Goal: Book appointment/travel/reservation

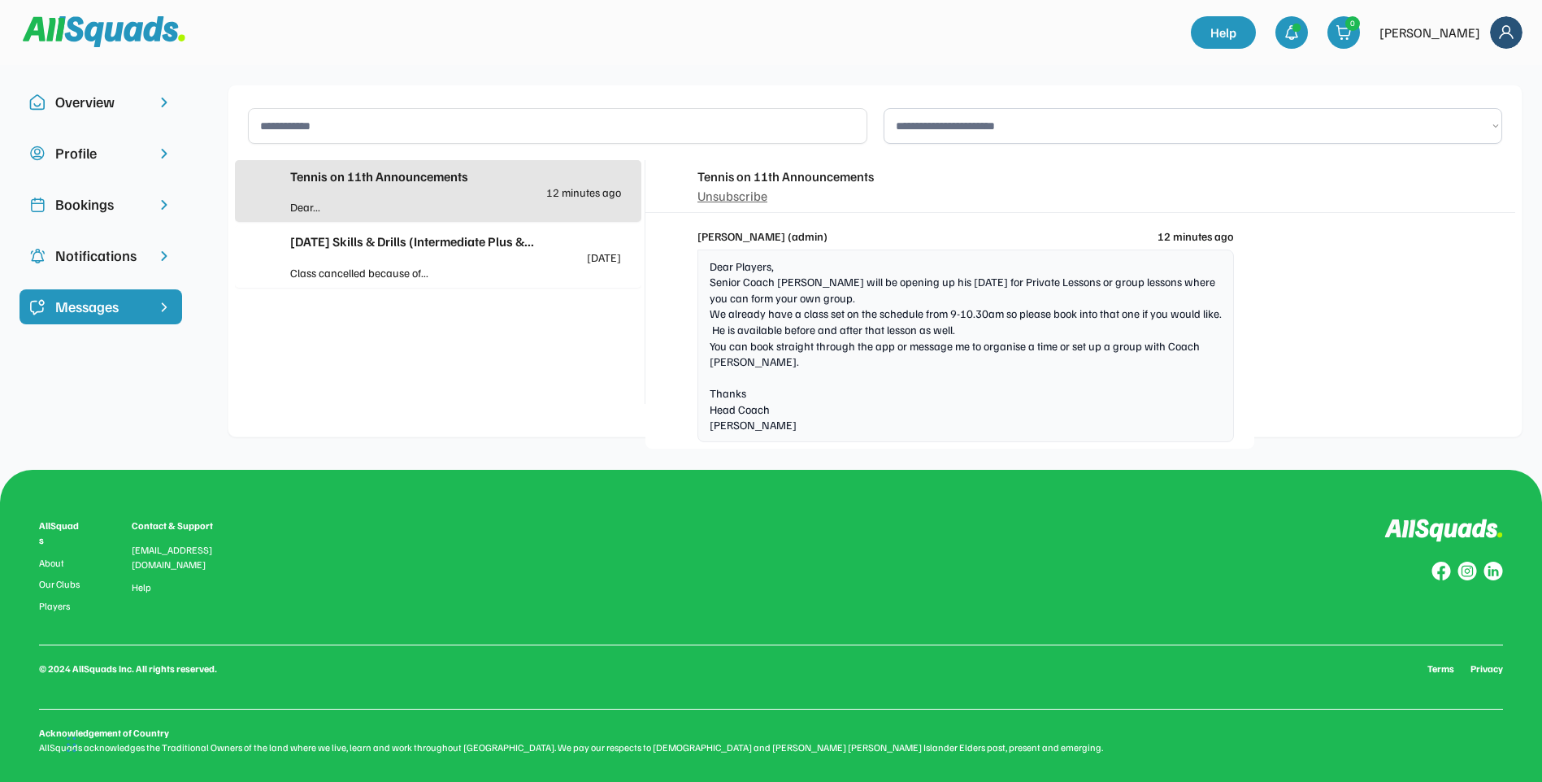
scroll to position [6808, 0]
click at [395, 272] on div "Class cancelled because of..." at bounding box center [373, 272] width 166 height 17
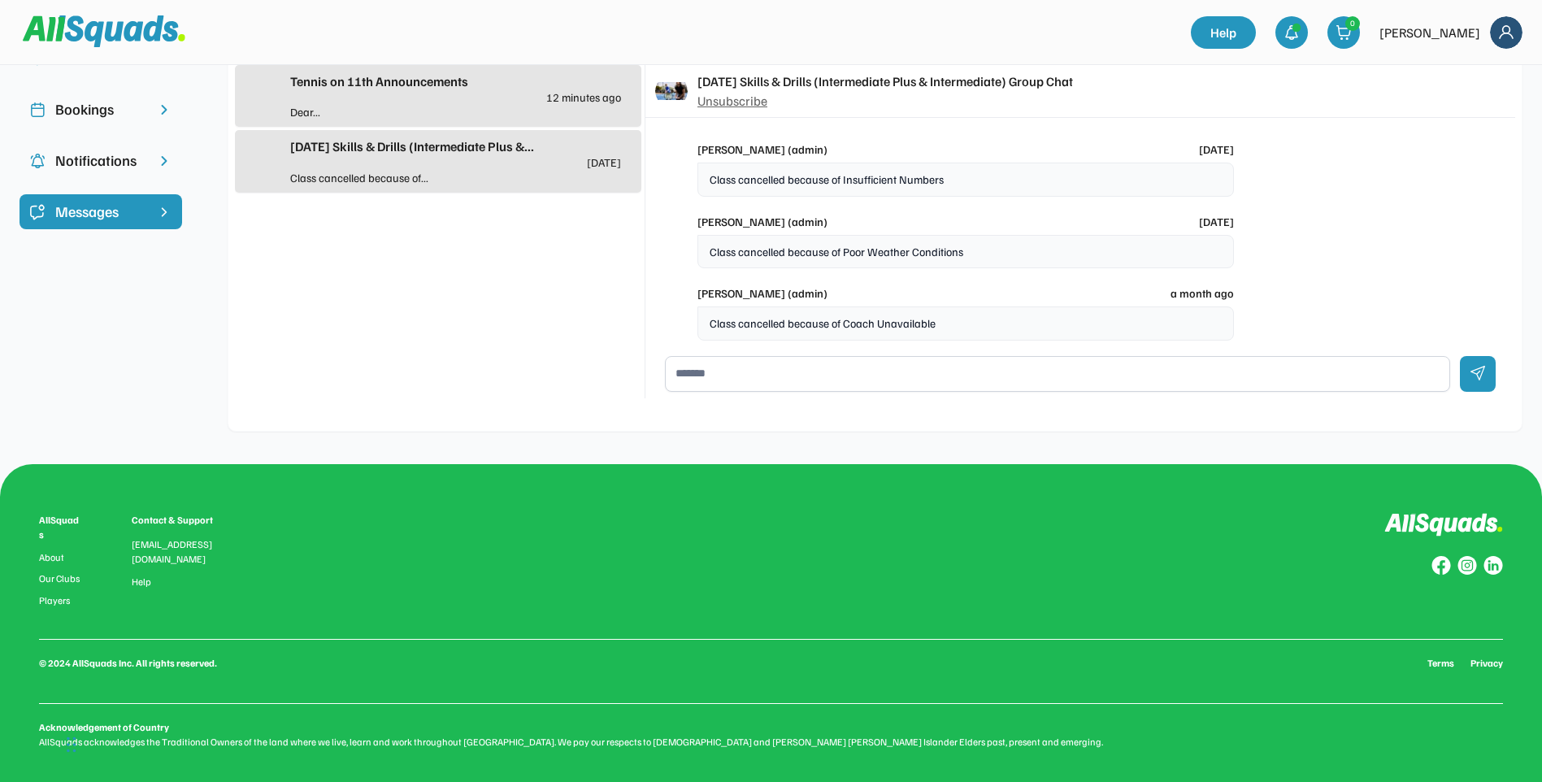
scroll to position [102, 0]
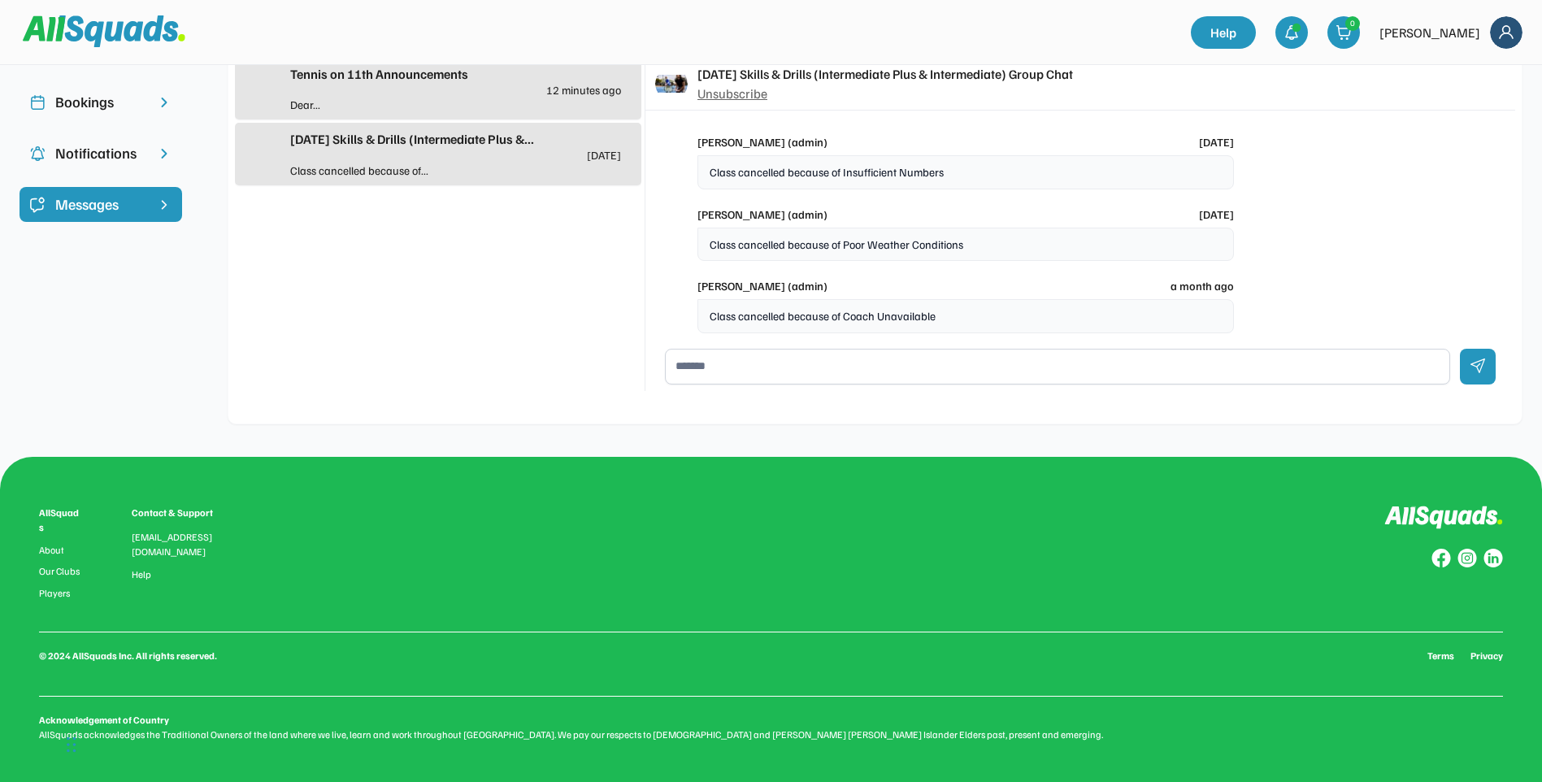
click at [114, 99] on div "Bookings" at bounding box center [100, 102] width 91 height 22
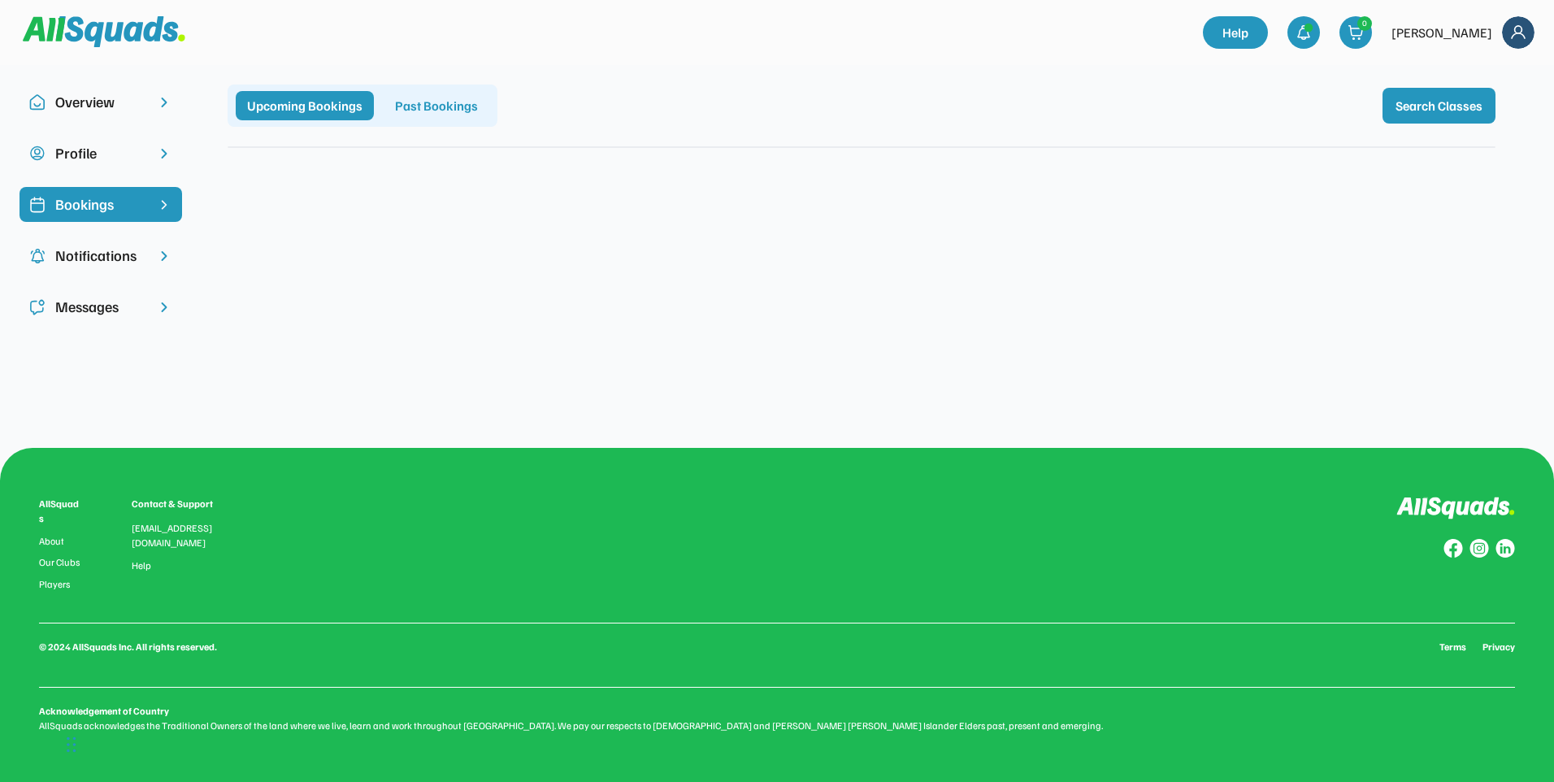
click at [118, 102] on div "Overview" at bounding box center [100, 102] width 91 height 22
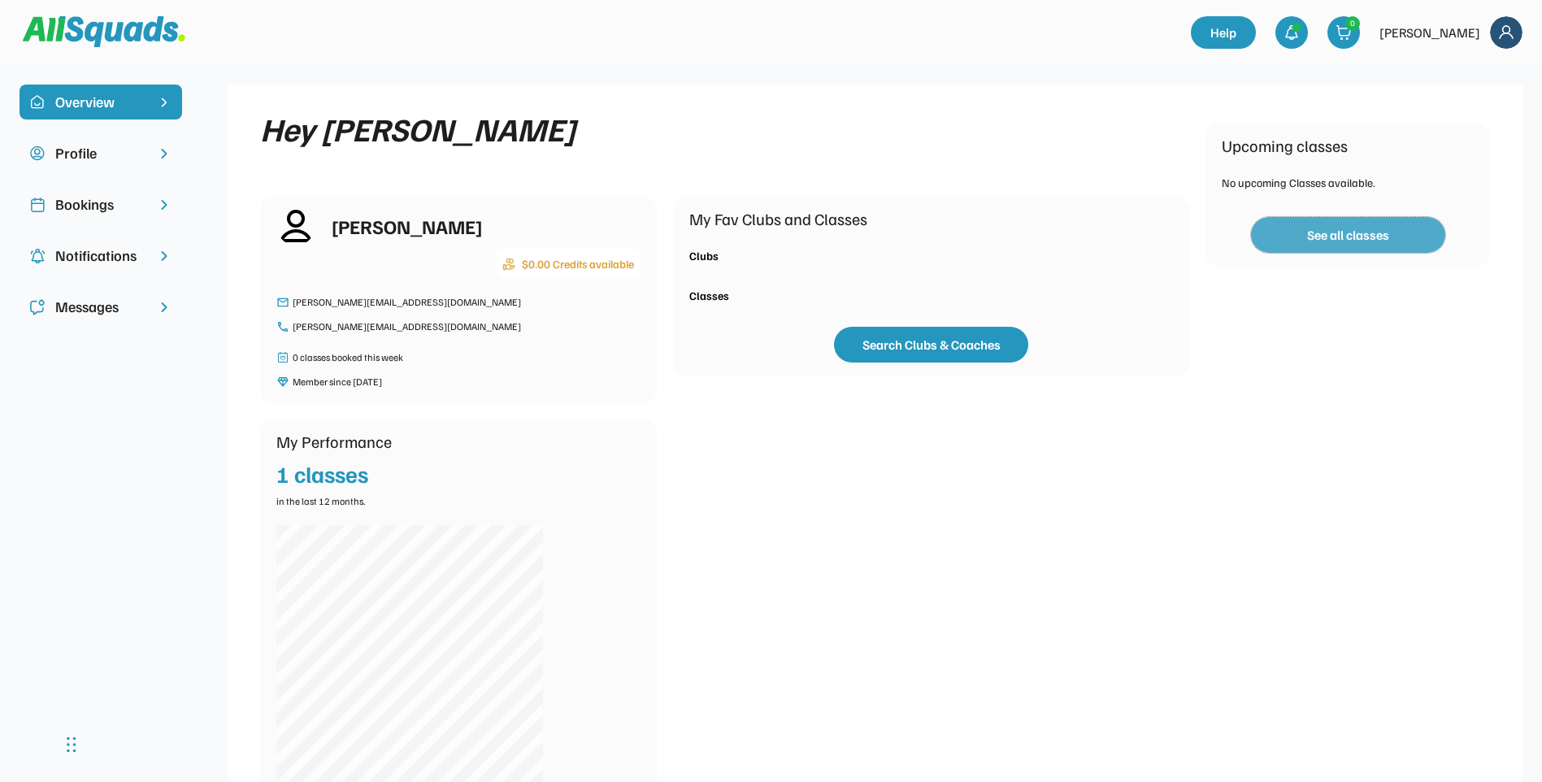
click at [1325, 236] on button "See all classes" at bounding box center [1348, 235] width 194 height 36
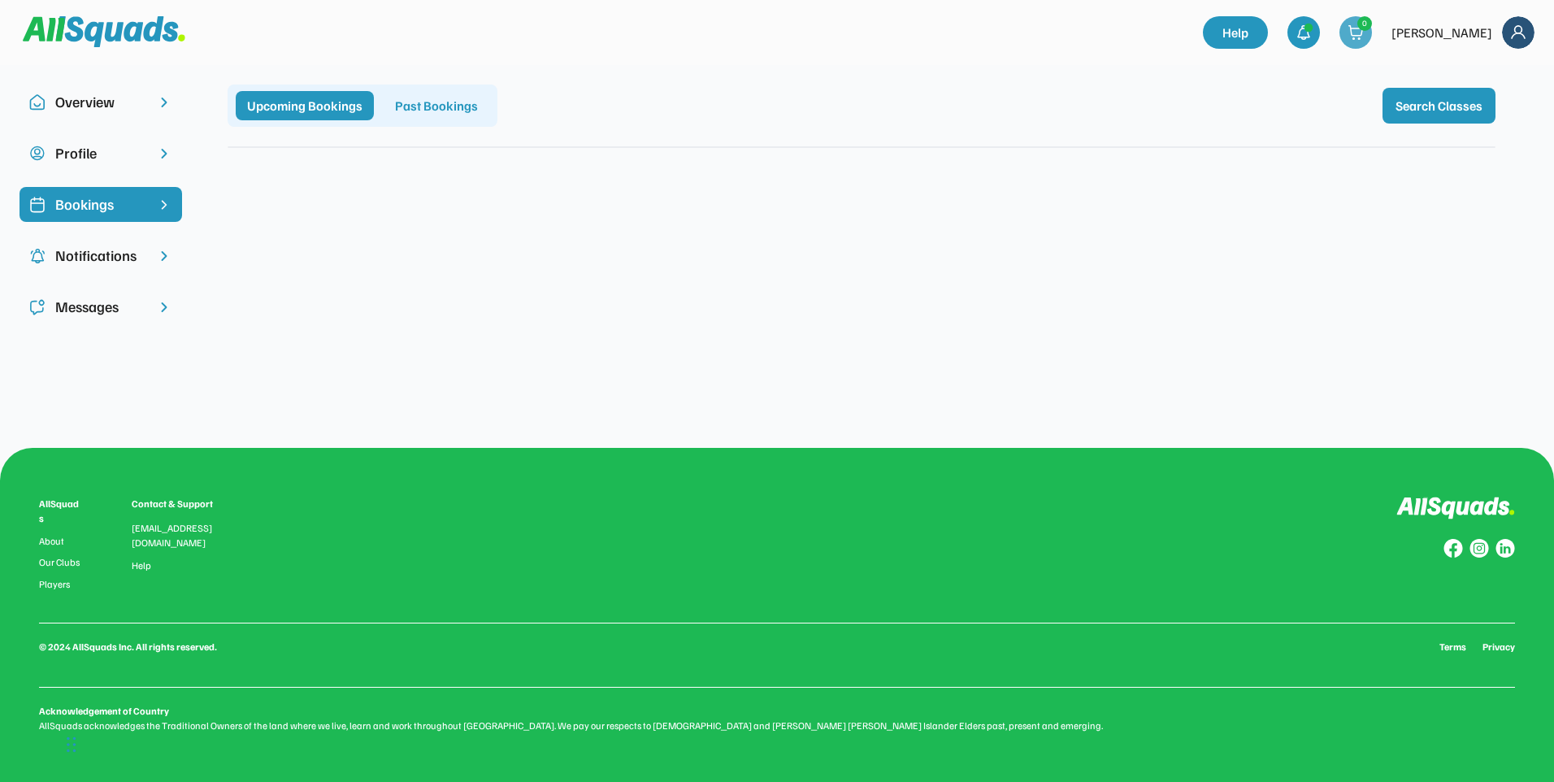
click at [1364, 37] on img at bounding box center [1355, 32] width 16 height 16
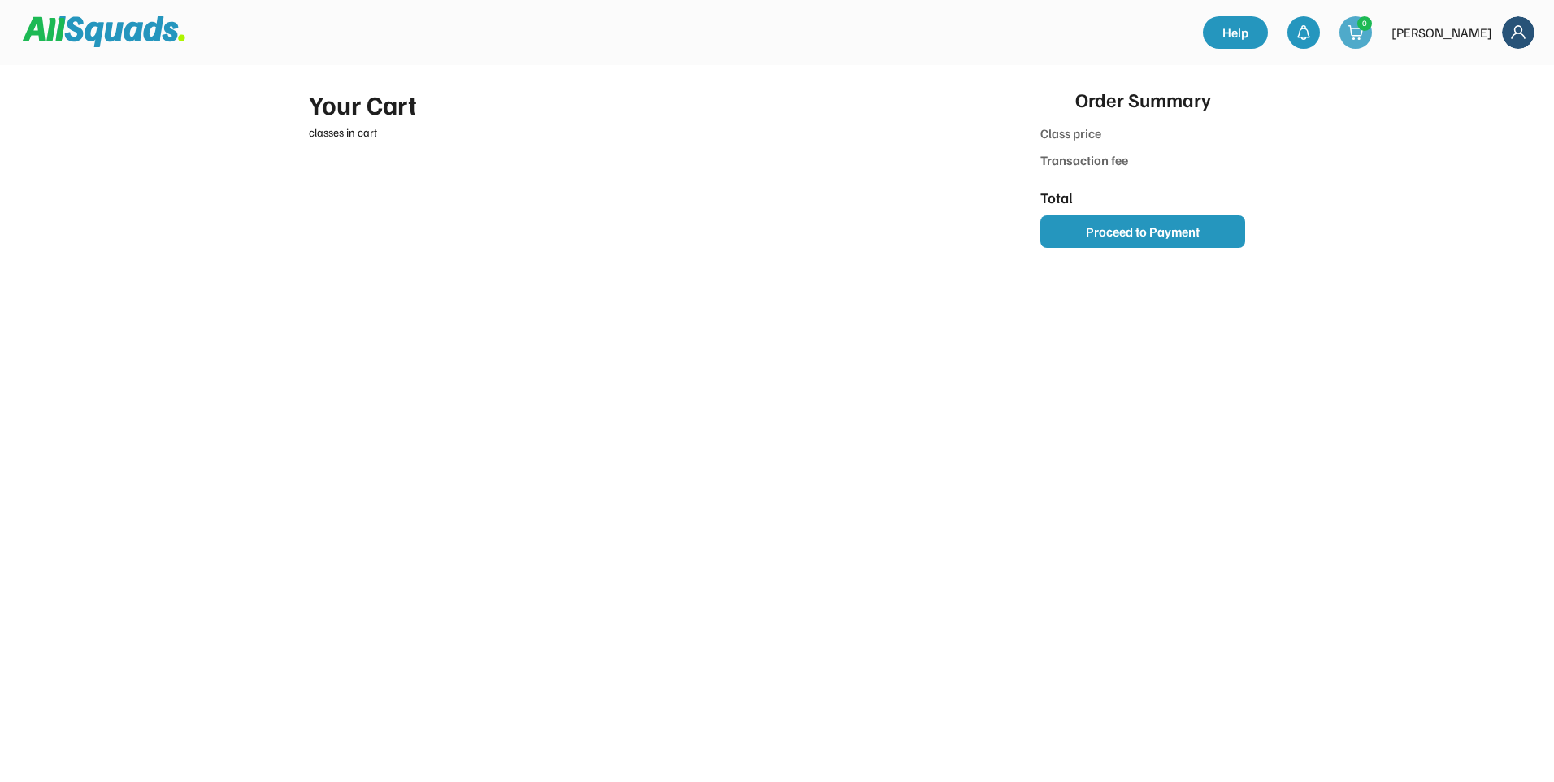
type input "*******"
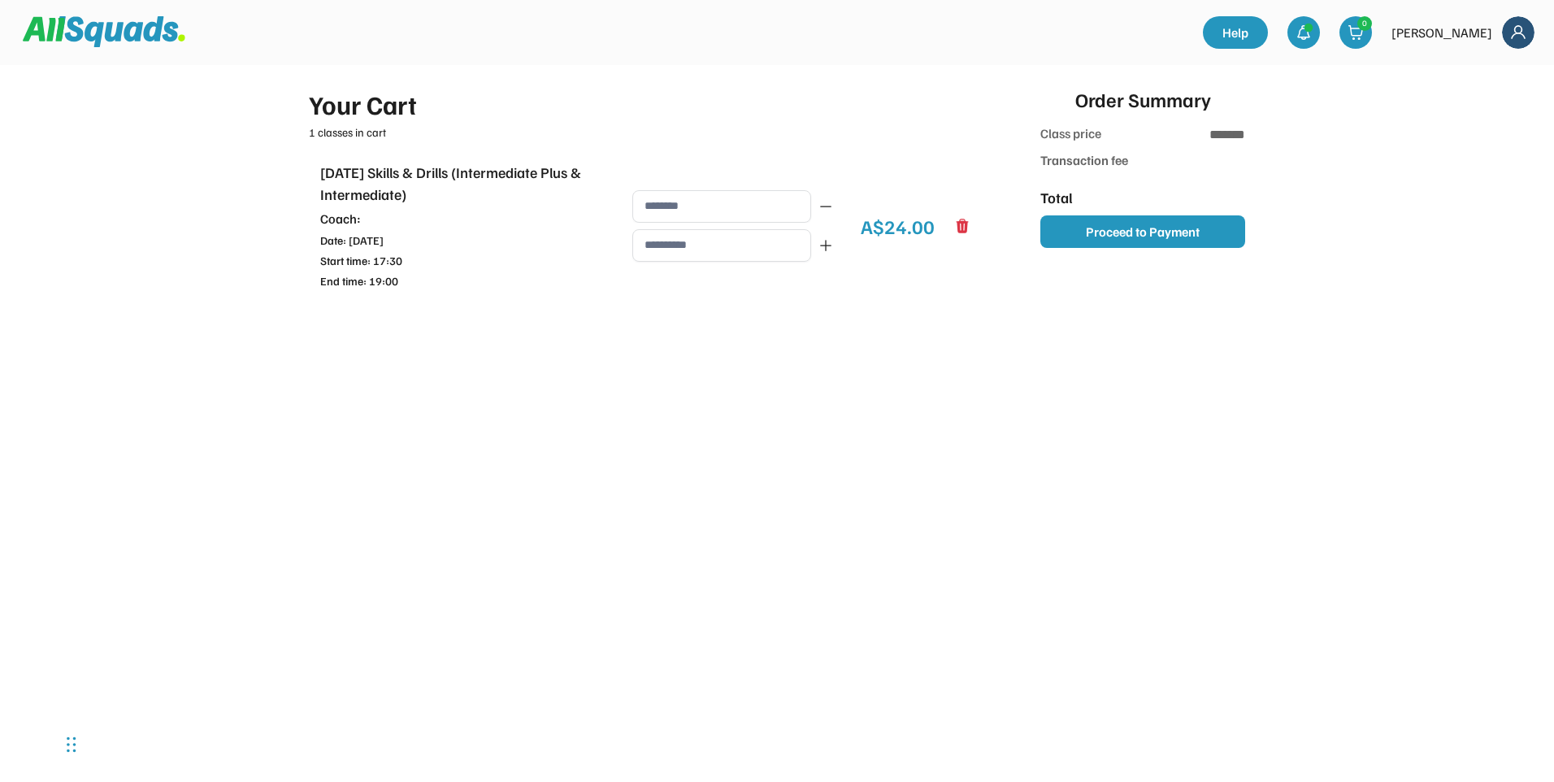
type input "******"
type input "*******"
type input "**********"
click at [961, 223] on icon at bounding box center [962, 226] width 16 height 16
type input "**"
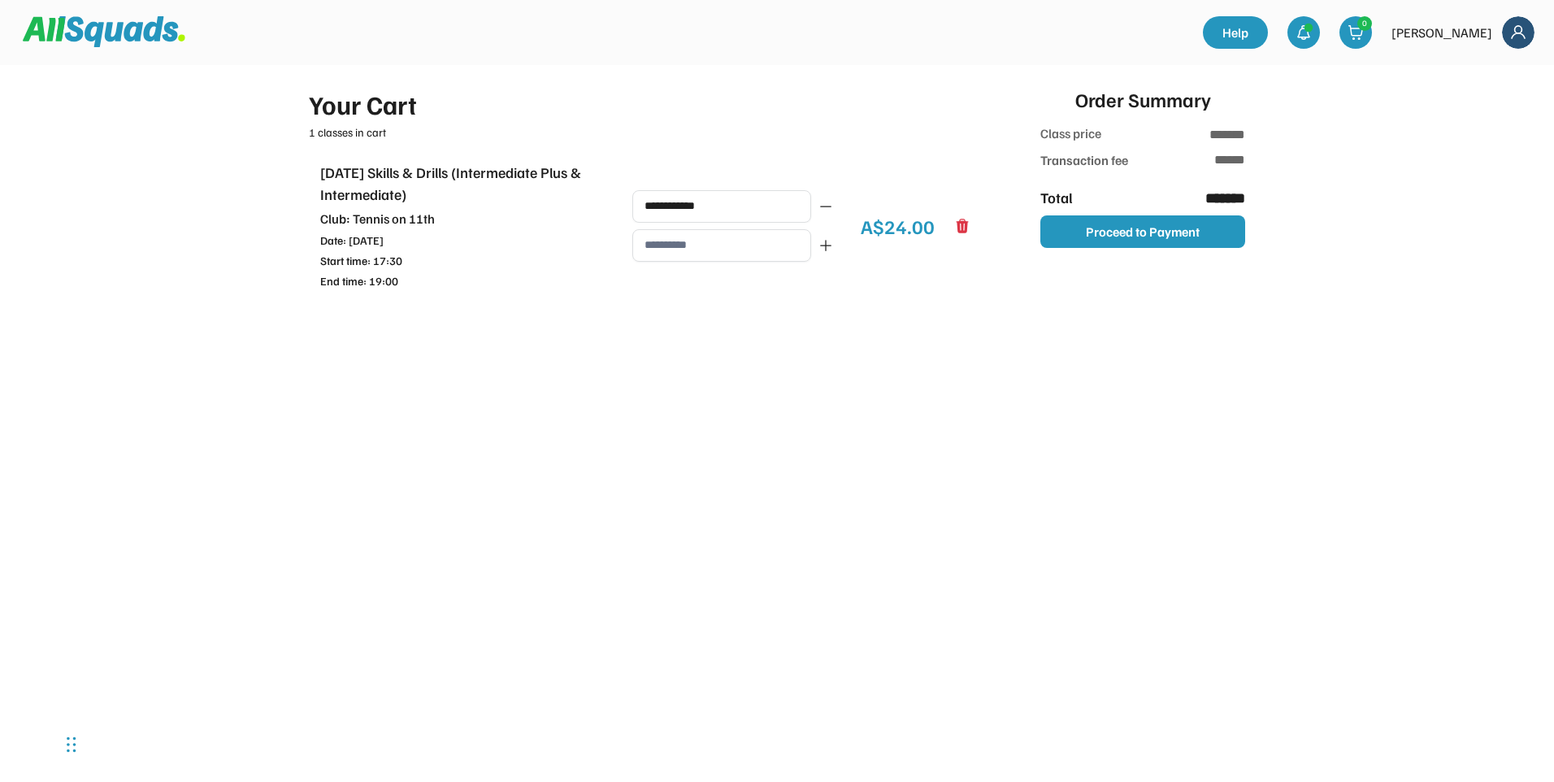
type input "***"
type input "******"
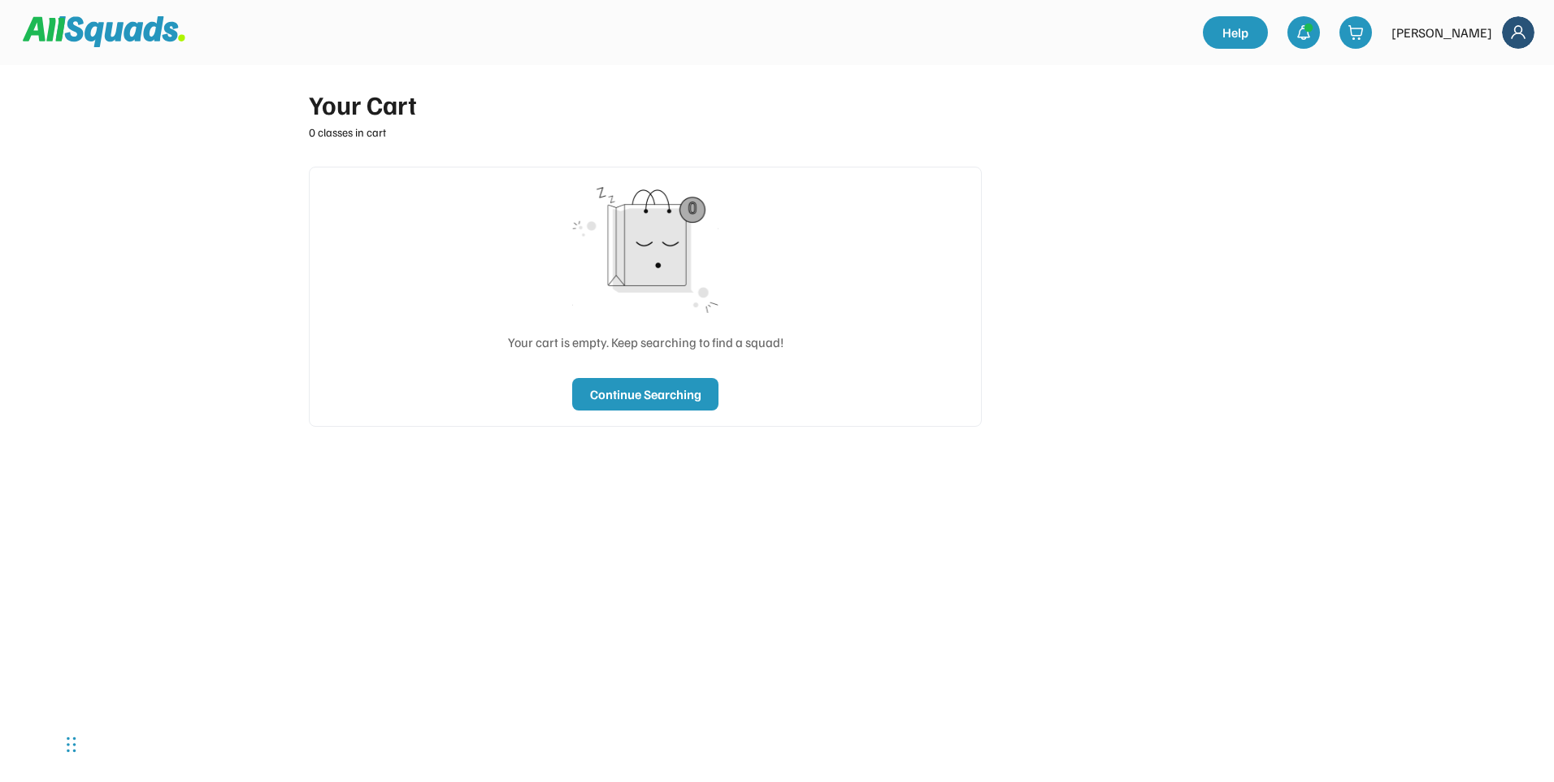
click at [130, 36] on img at bounding box center [104, 31] width 163 height 31
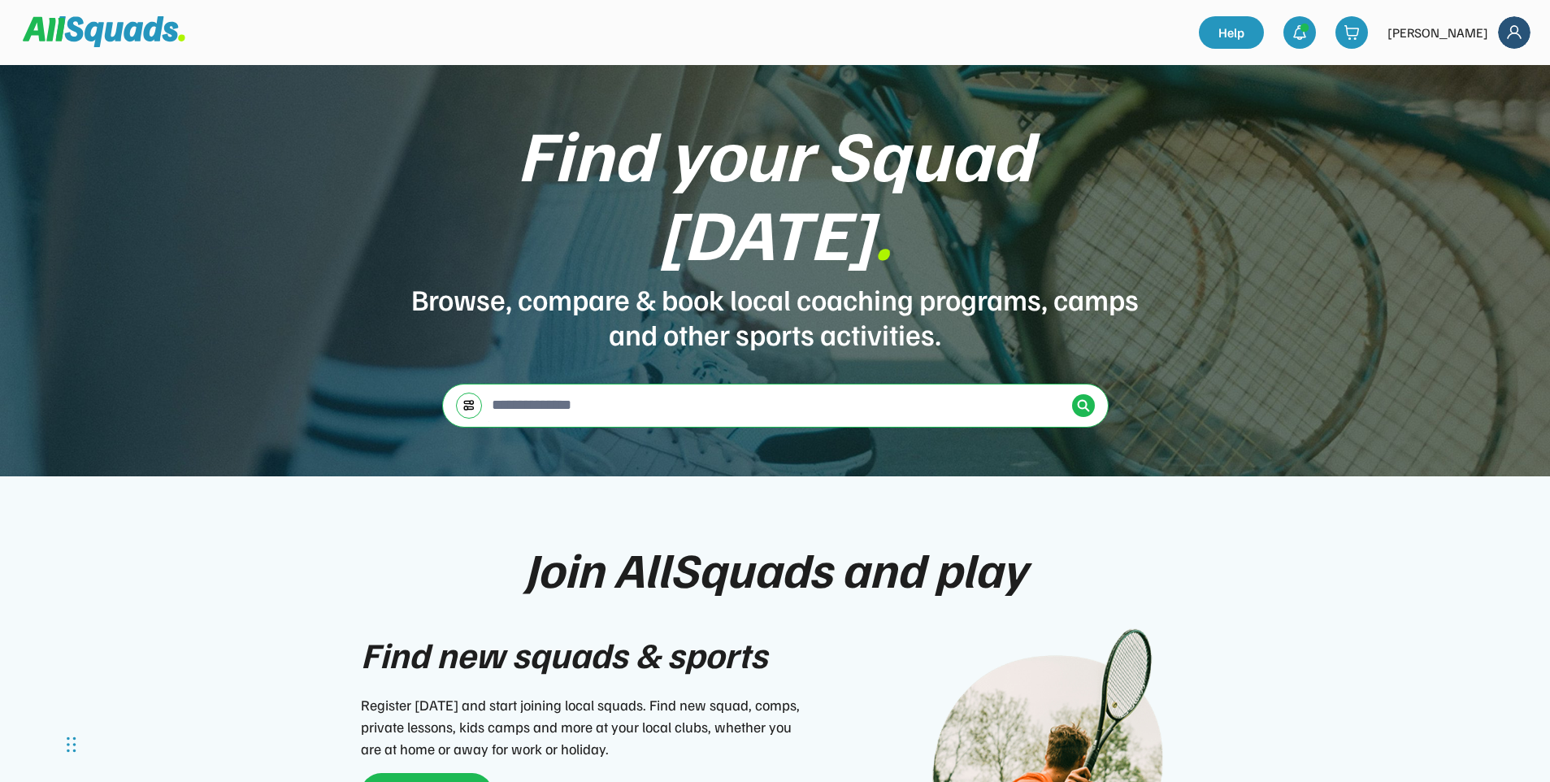
click at [1435, 36] on div "[PERSON_NAME]" at bounding box center [1437, 33] width 101 height 20
click at [1522, 37] on img at bounding box center [1514, 32] width 33 height 33
click at [1503, 68] on link "Profile" at bounding box center [1492, 71] width 96 height 33
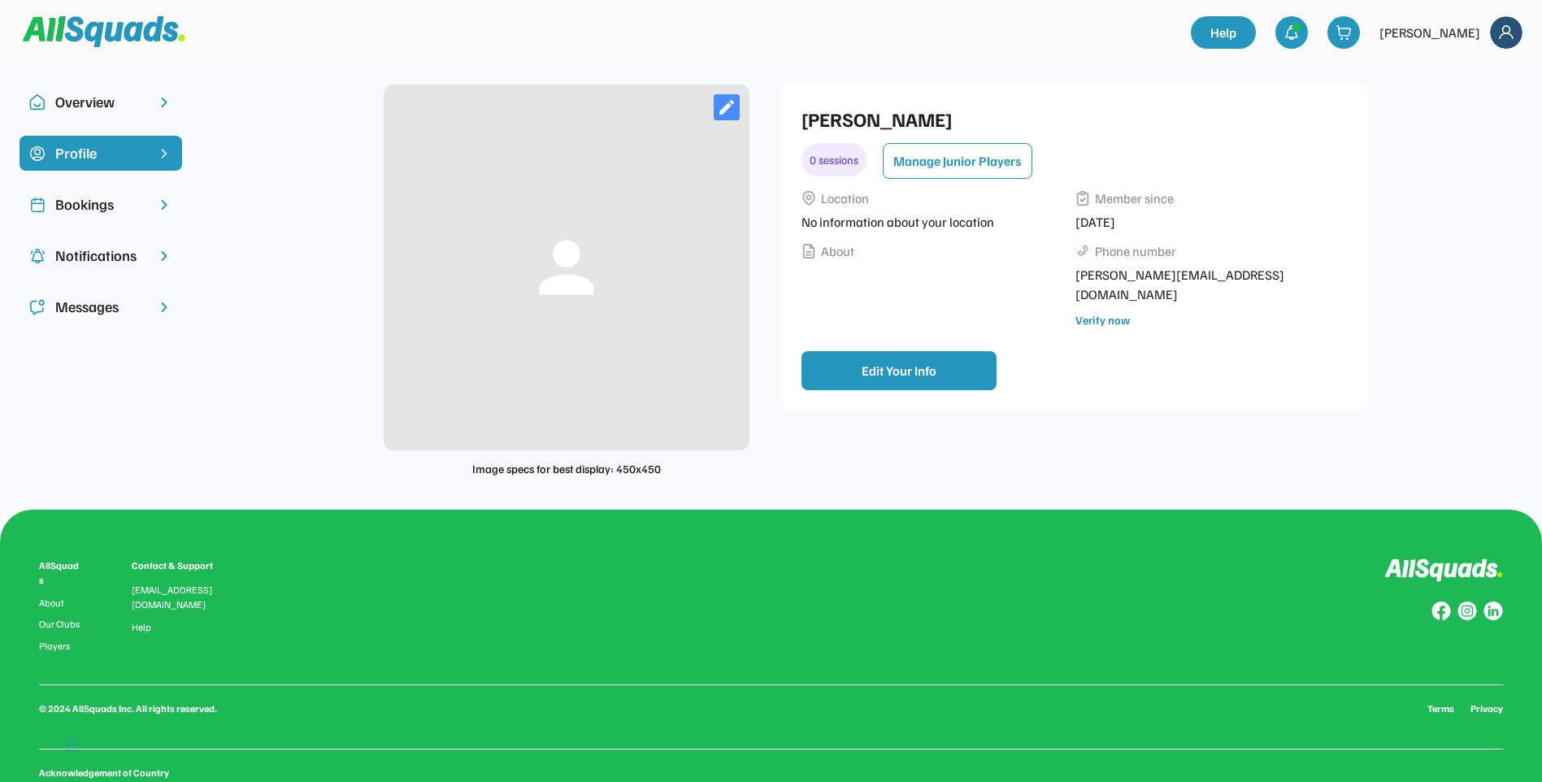
click at [106, 108] on div "Overview" at bounding box center [100, 102] width 91 height 22
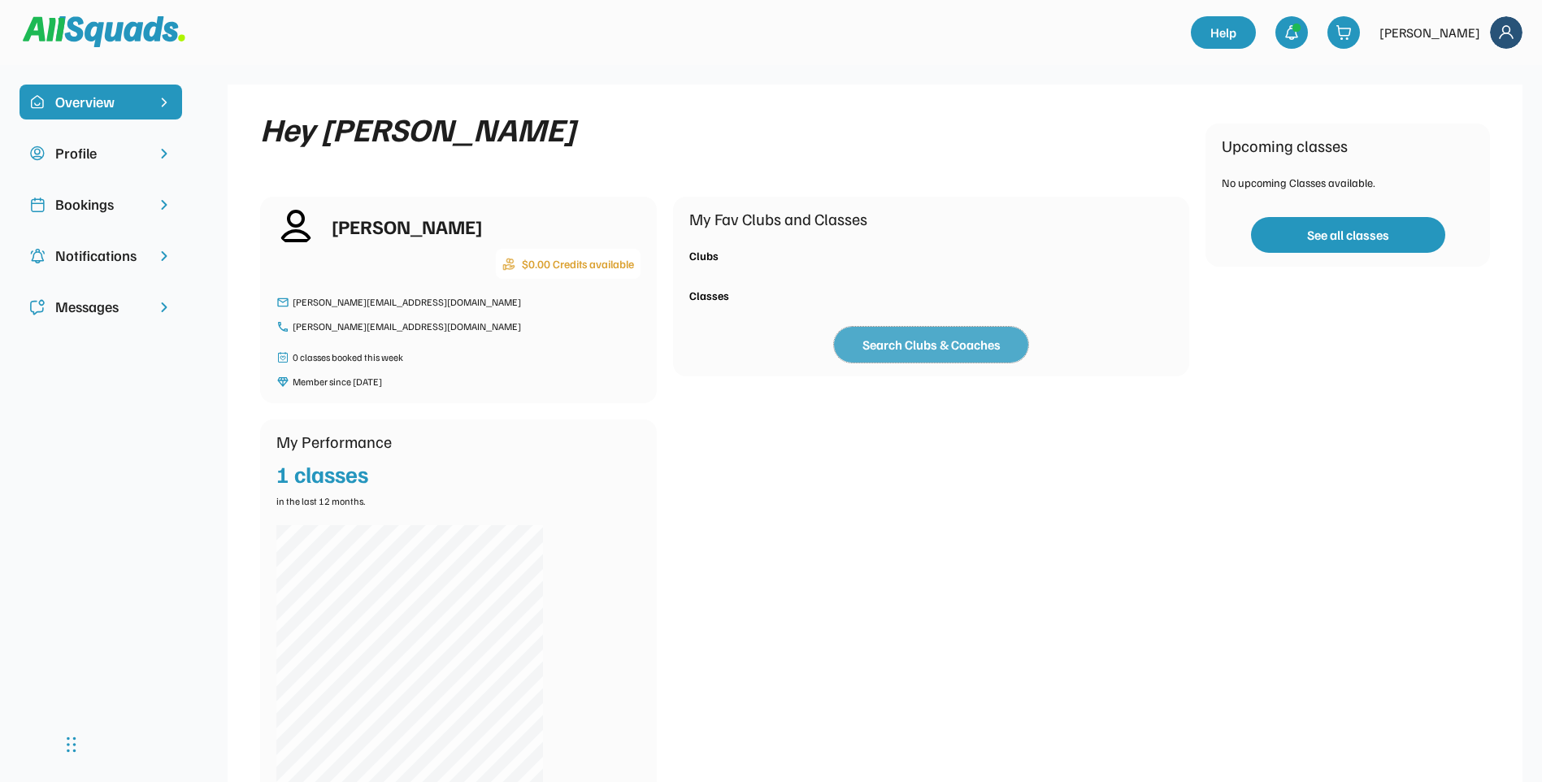
click at [871, 345] on button "Search Clubs & Coaches" at bounding box center [931, 345] width 194 height 36
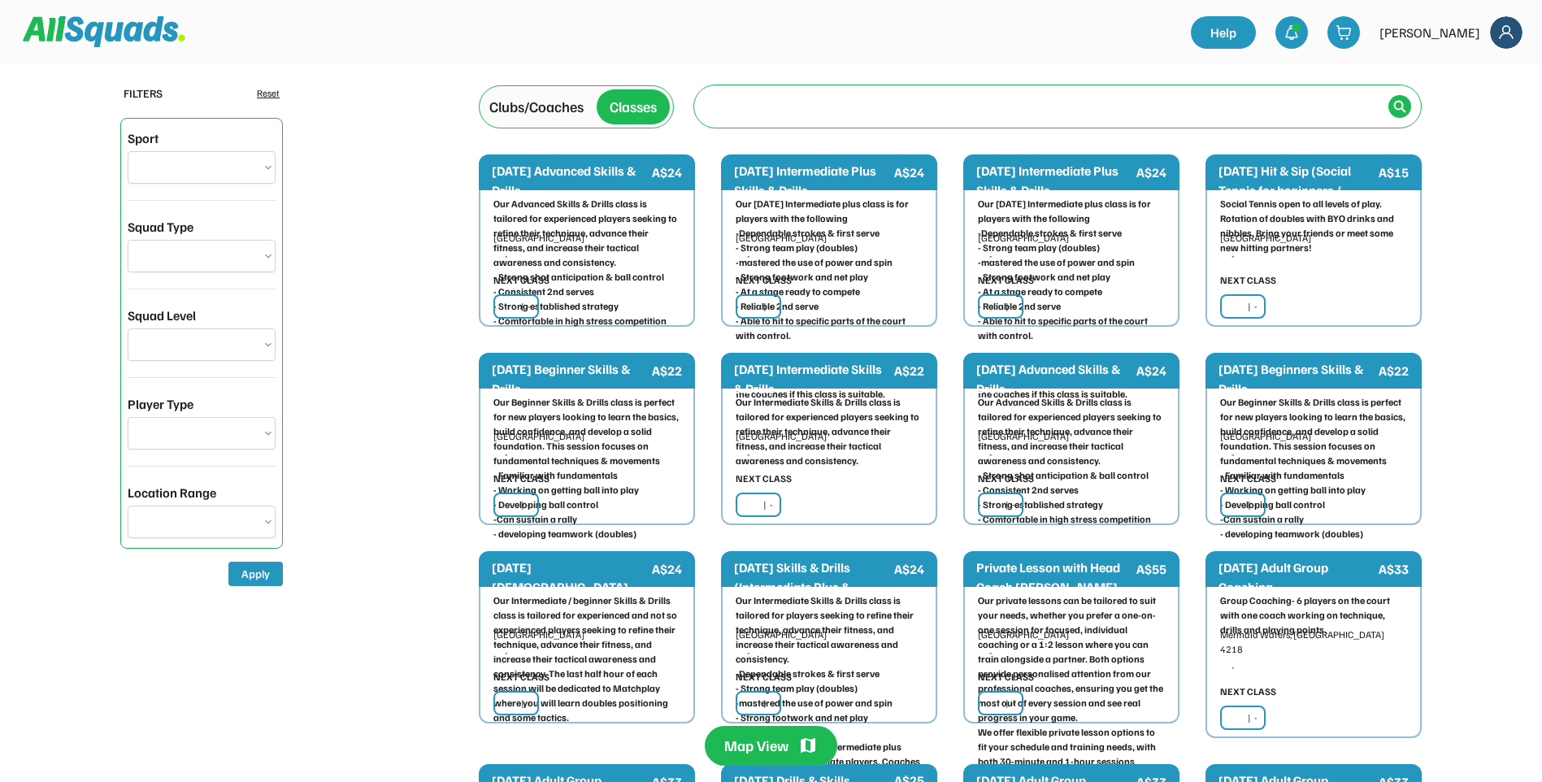
click at [794, 108] on input "input" at bounding box center [1043, 105] width 678 height 33
select select "**********"
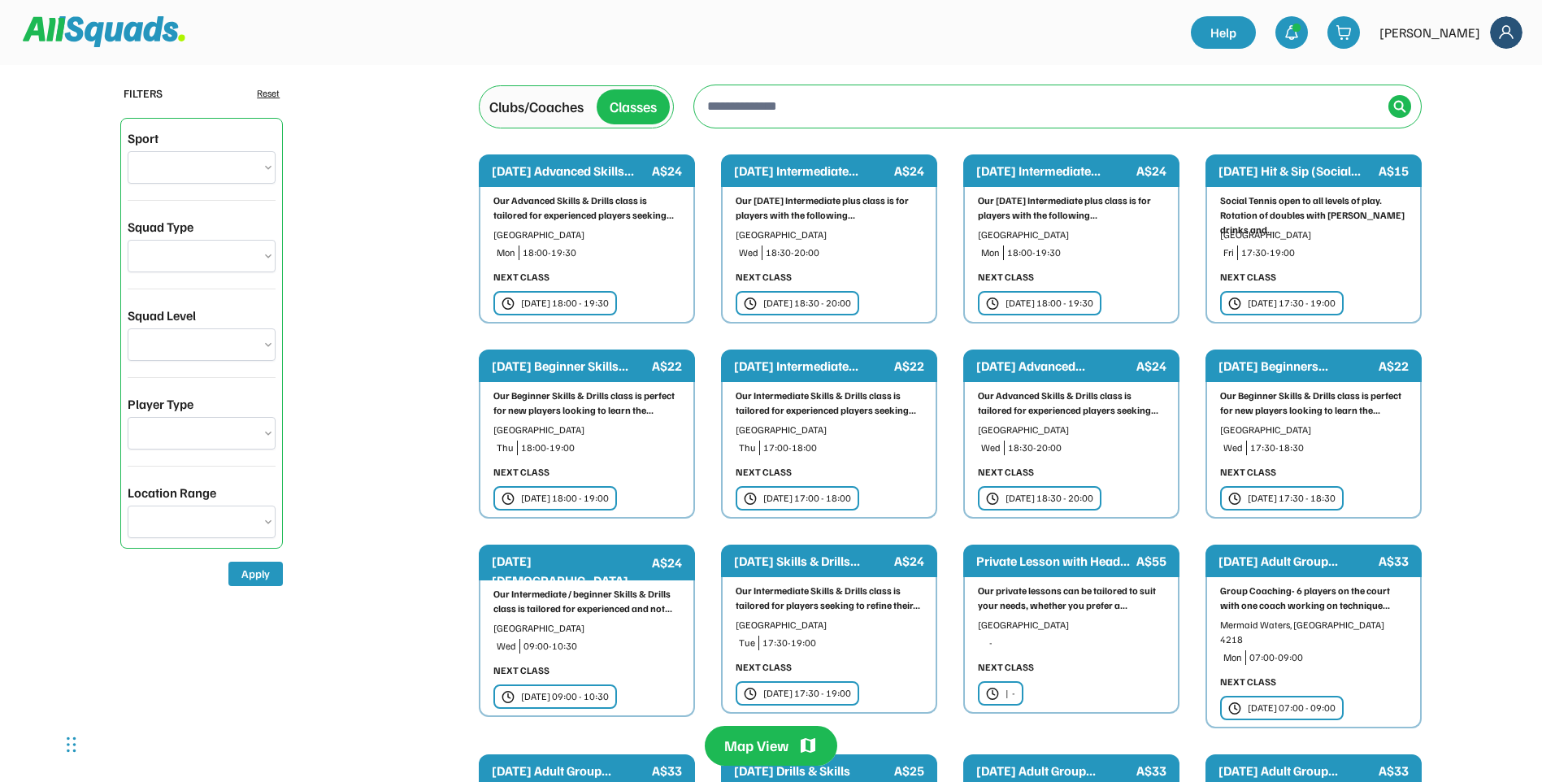
click at [1509, 37] on img at bounding box center [1506, 32] width 33 height 33
click at [1307, 296] on div "Fri 17 Oct | 17:30 - 19:00" at bounding box center [1291, 303] width 88 height 15
click at [1313, 305] on div "Fri 17 Oct | 17:30 - 19:00" at bounding box center [1291, 303] width 88 height 15
click at [765, 115] on input "input" at bounding box center [1043, 105] width 678 height 33
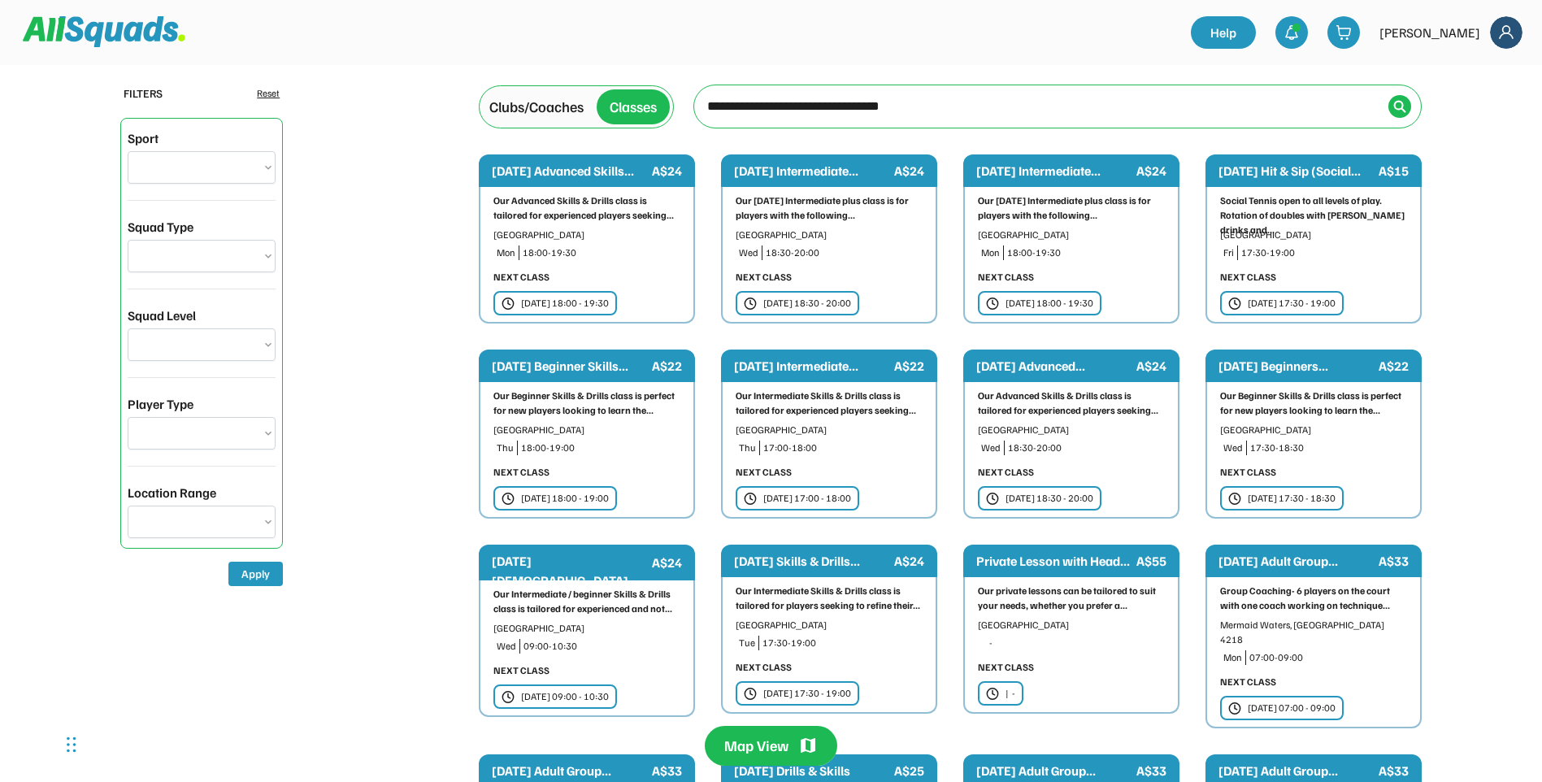
type input "**********"
click at [1402, 105] on img at bounding box center [1399, 106] width 13 height 13
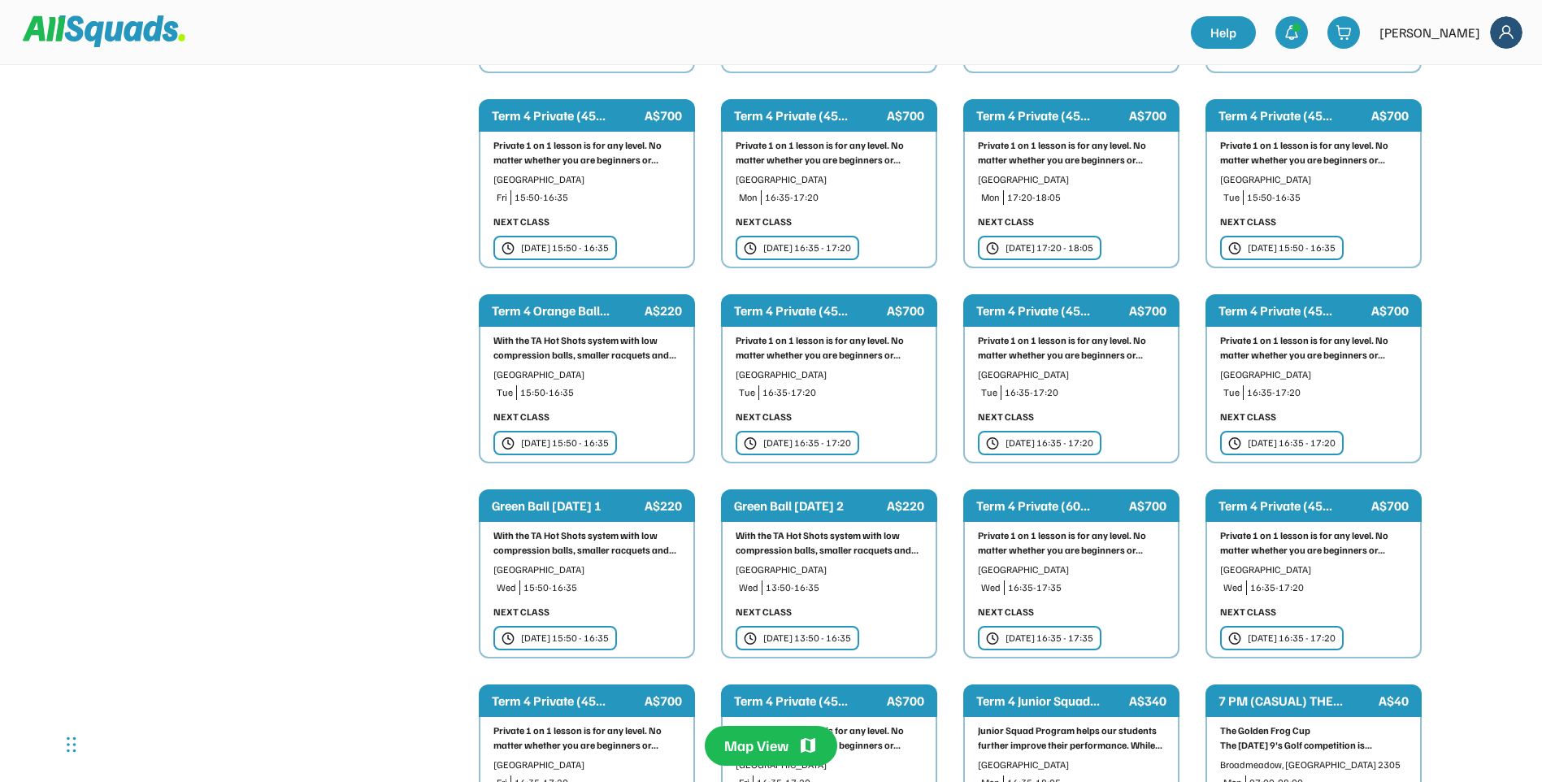
scroll to position [3332, 0]
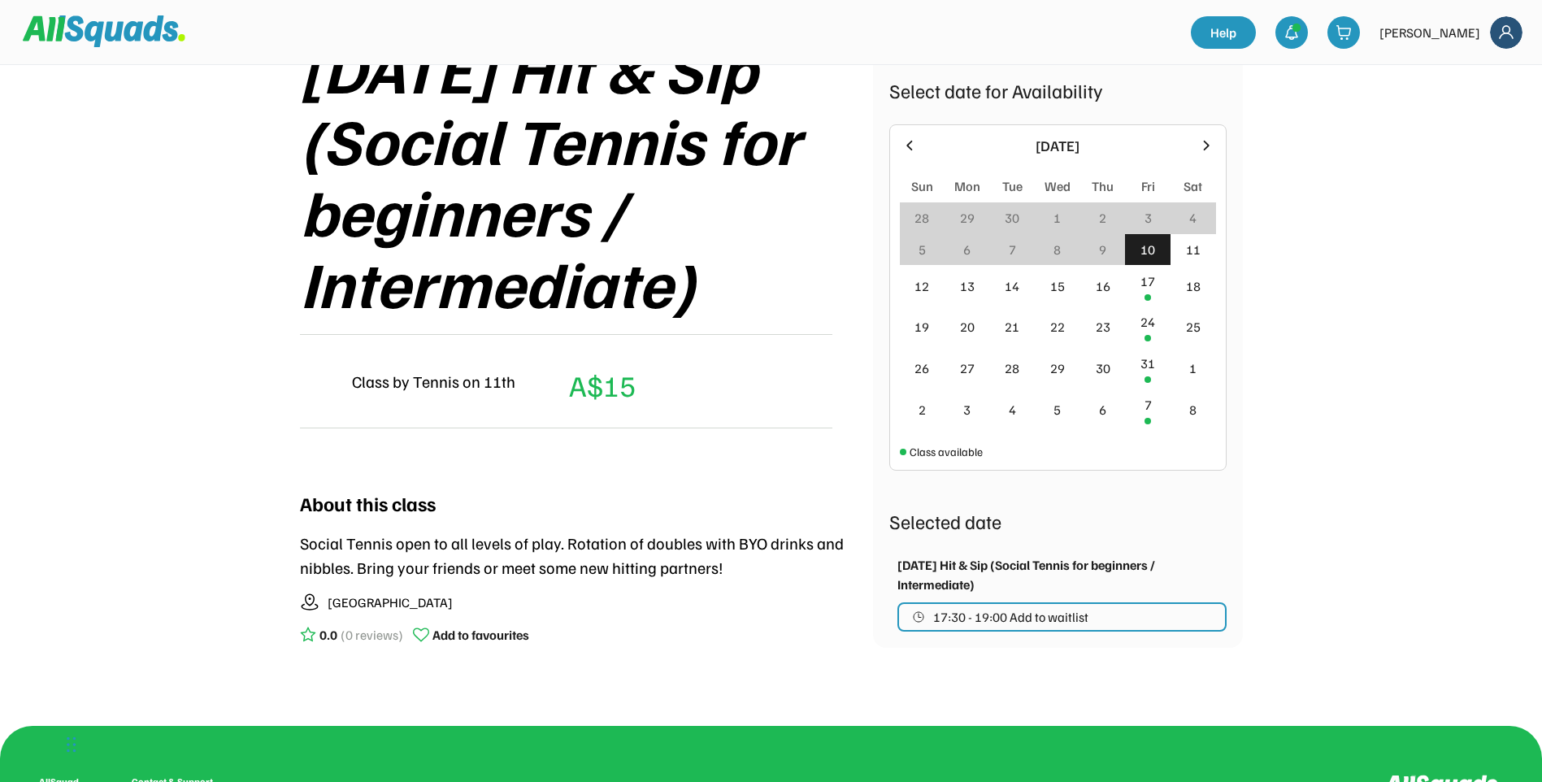
scroll to position [244, 0]
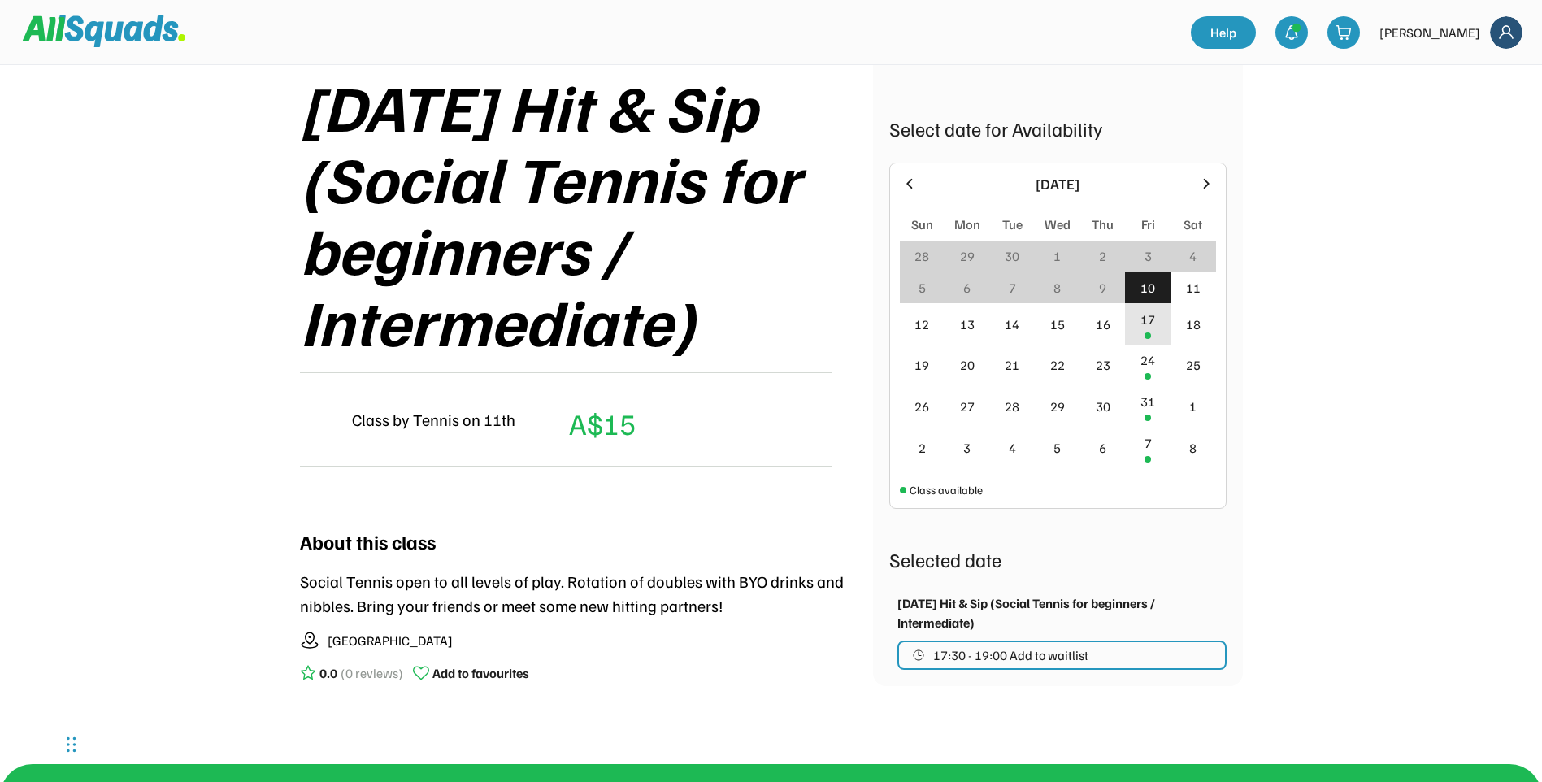
click at [1146, 319] on div "17" at bounding box center [1147, 320] width 15 height 20
click at [1148, 293] on div "10" at bounding box center [1147, 288] width 15 height 20
click at [1143, 287] on div "10" at bounding box center [1147, 288] width 15 height 20
click at [1149, 365] on div "24" at bounding box center [1147, 360] width 15 height 20
click at [1147, 298] on div "10" at bounding box center [1148, 288] width 46 height 32
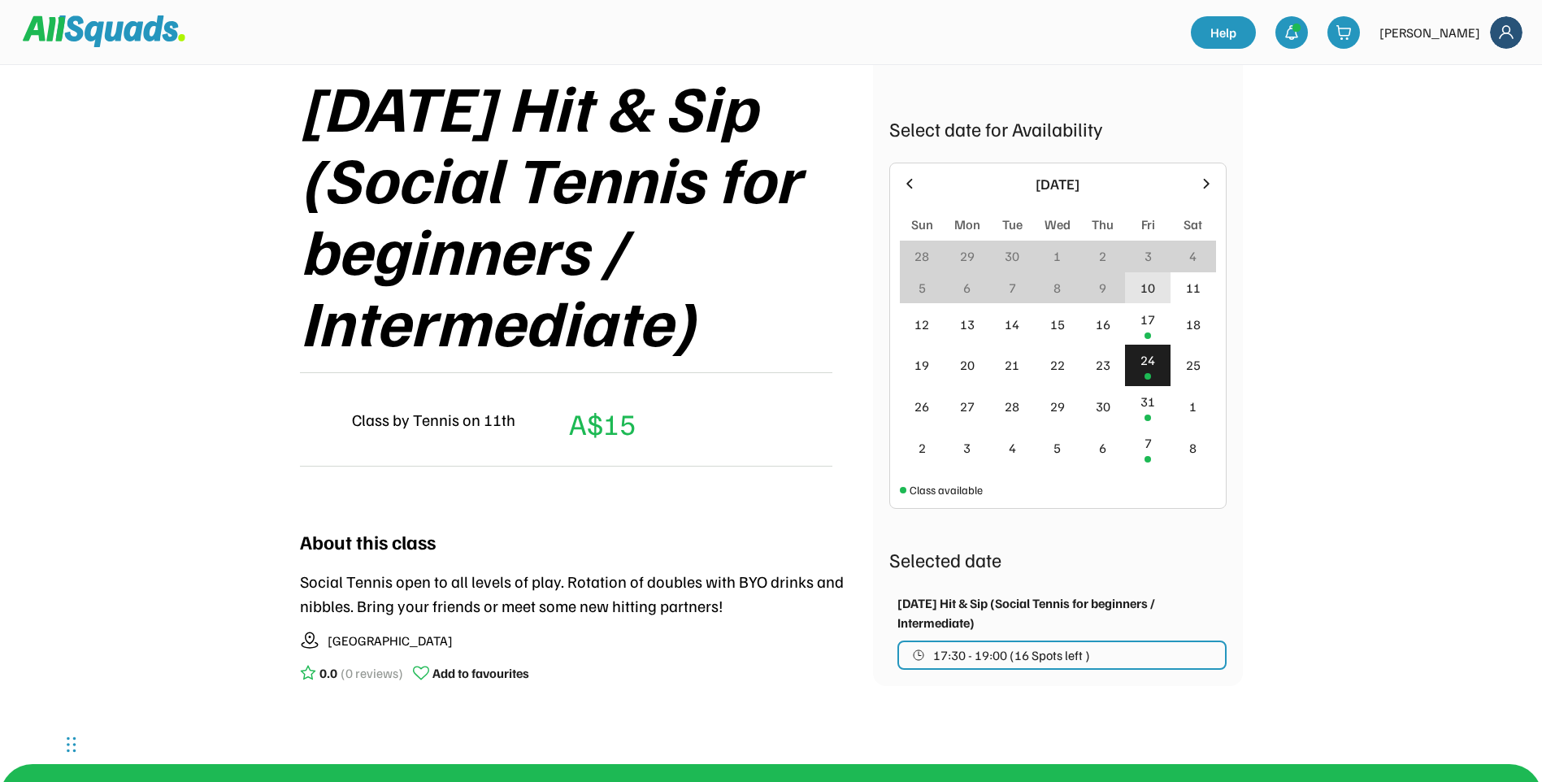
click at [1143, 292] on div "10" at bounding box center [1147, 288] width 15 height 20
click at [1187, 287] on div "11" at bounding box center [1193, 288] width 15 height 20
click at [186, 258] on div "Tennis on 11th Tennis 0.0 (0 reviews) Add to favourites TENNIS Beginner, Interm…" at bounding box center [771, 427] width 1542 height 1342
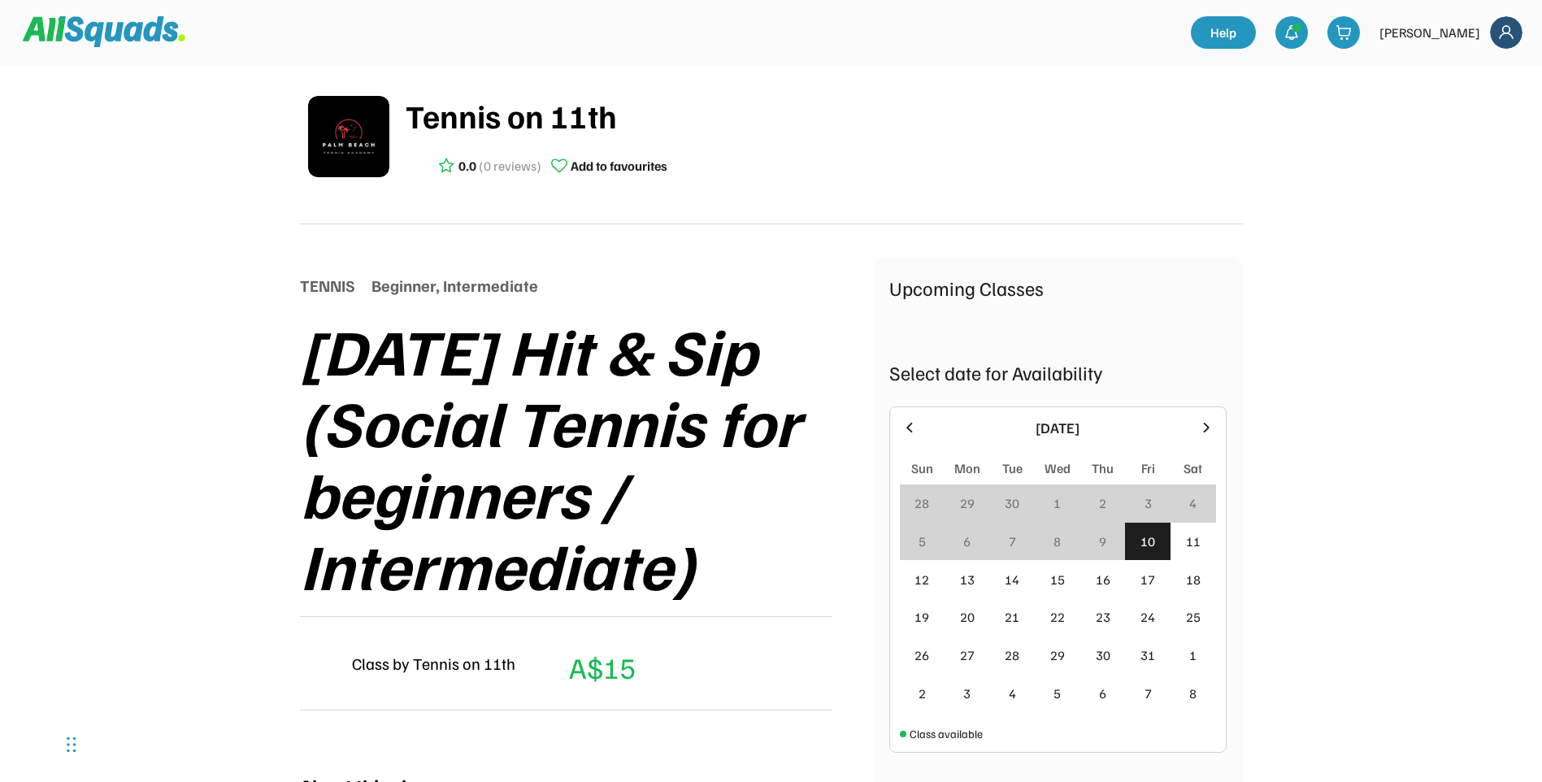
scroll to position [244, 0]
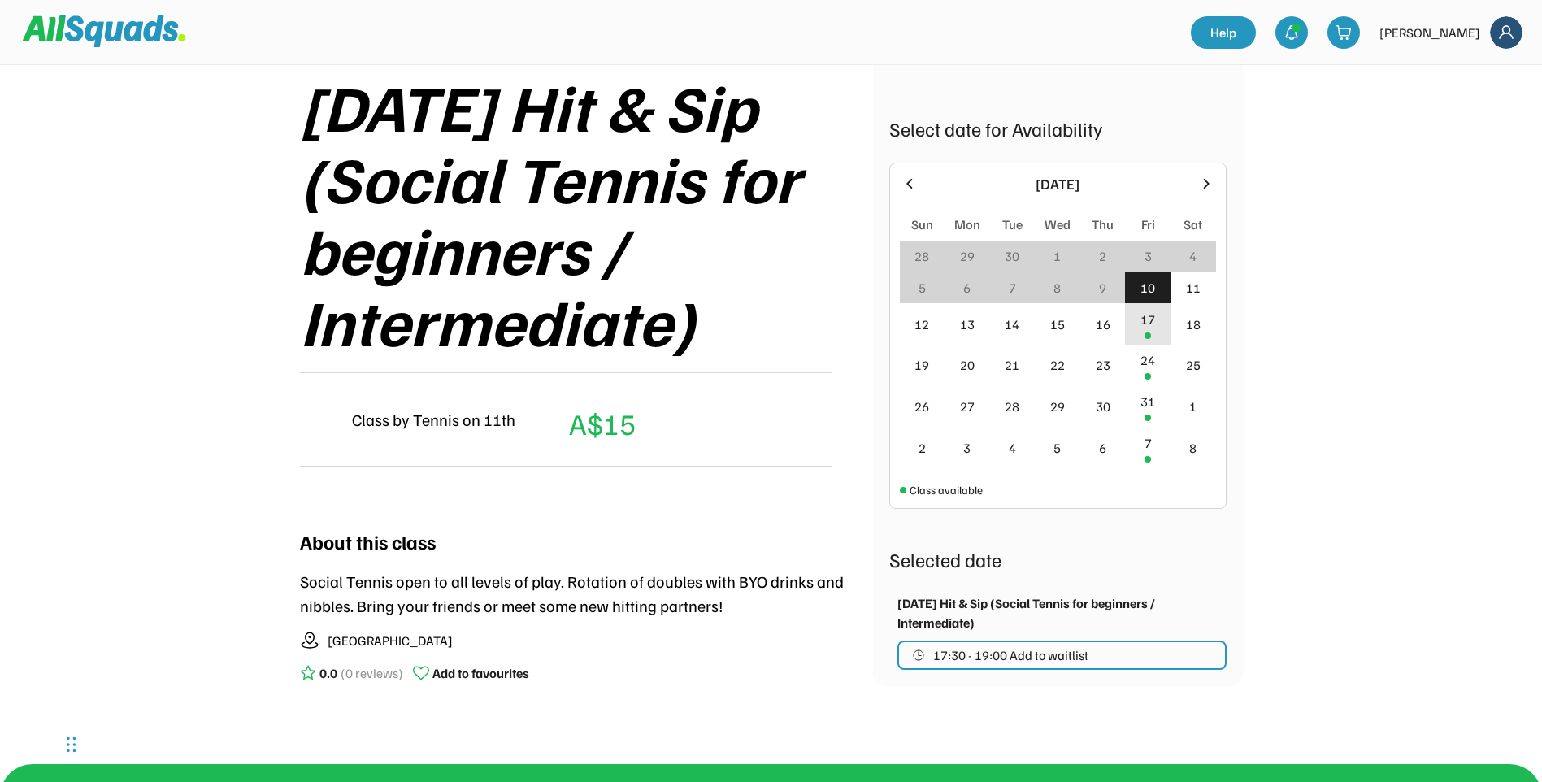
click at [1151, 328] on div "17" at bounding box center [1147, 320] width 15 height 20
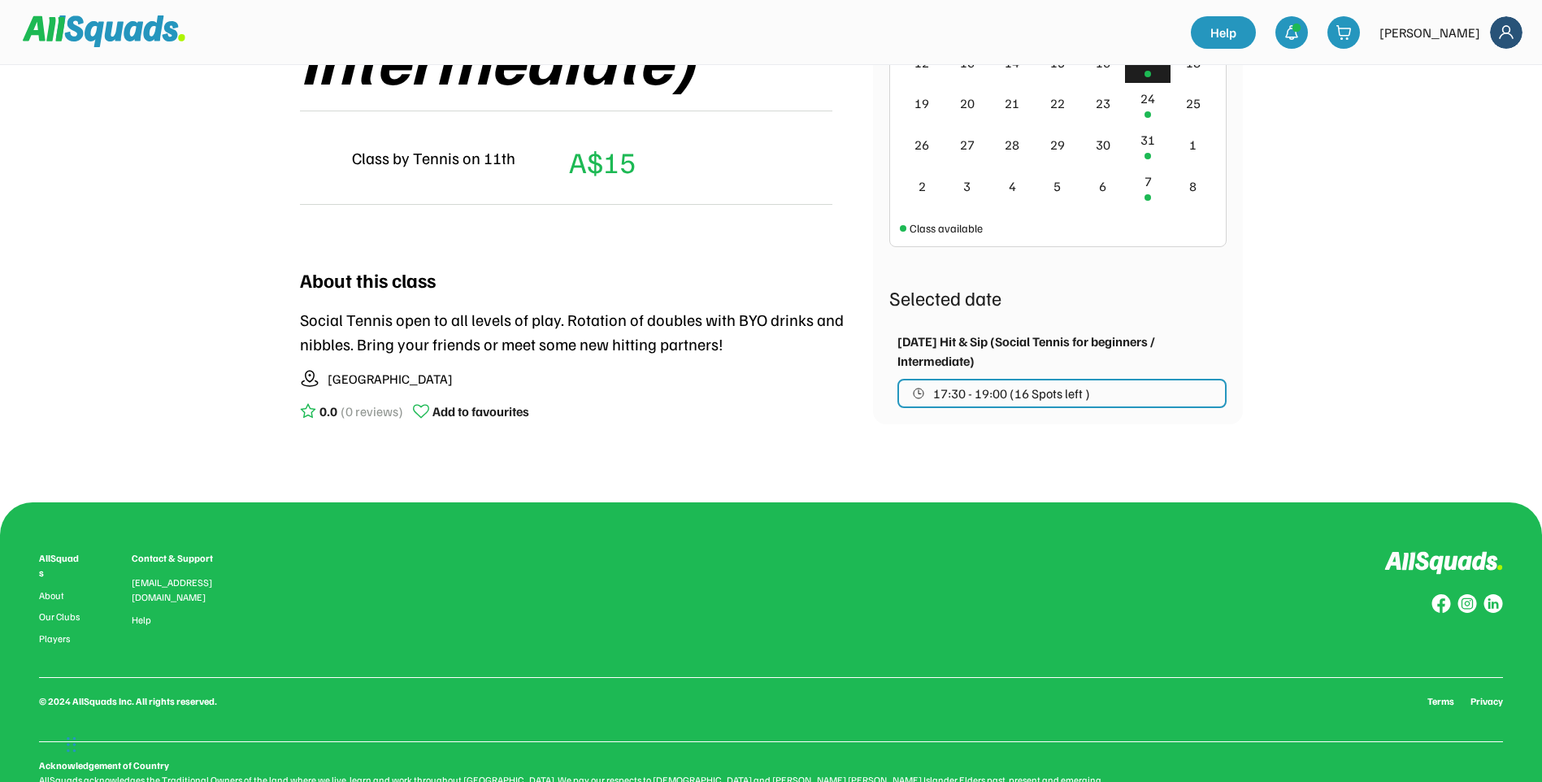
scroll to position [470, 0]
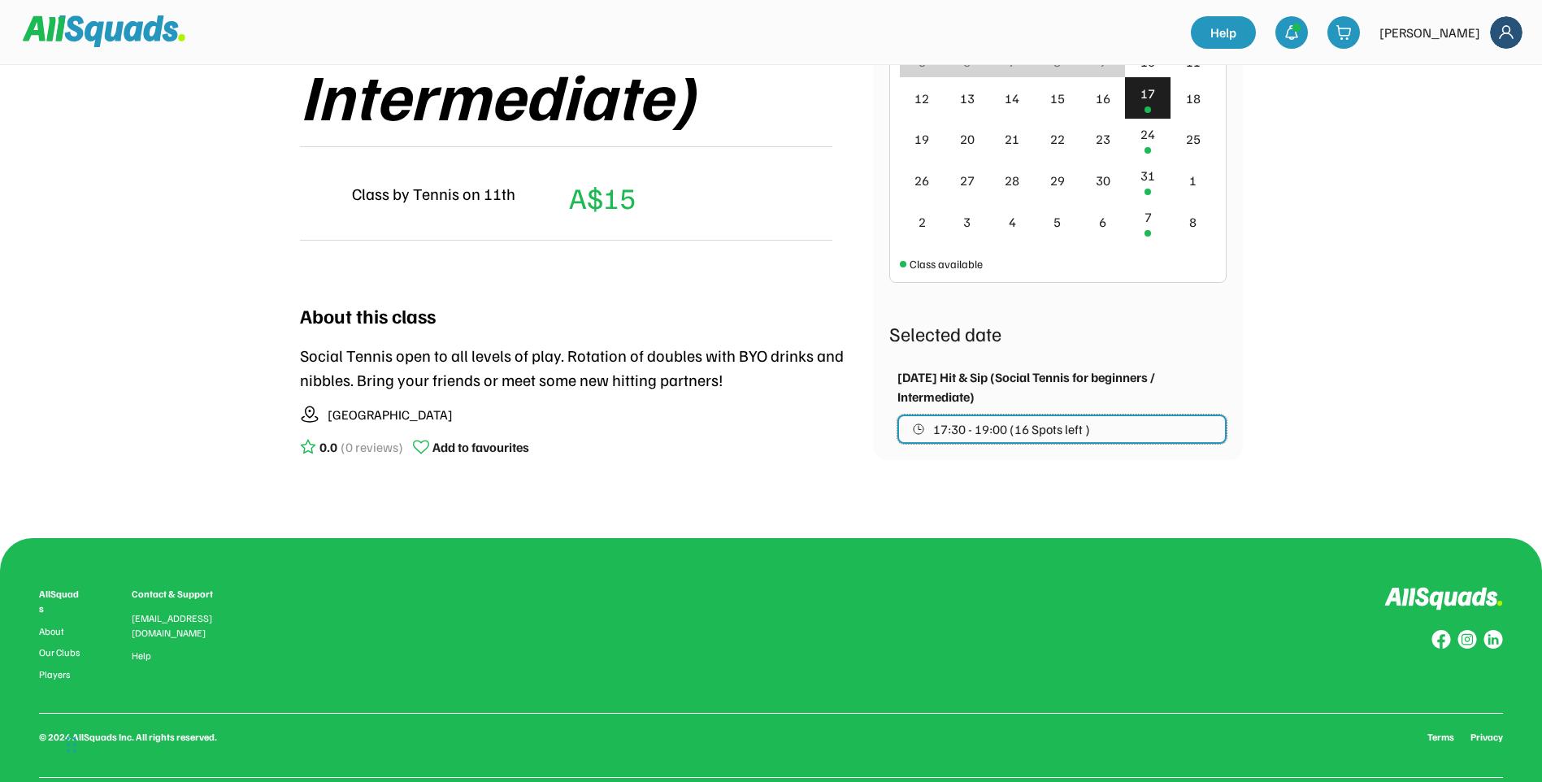
click at [1052, 430] on span "17:30 - 19:00 (16 Spots left )" at bounding box center [1011, 429] width 157 height 13
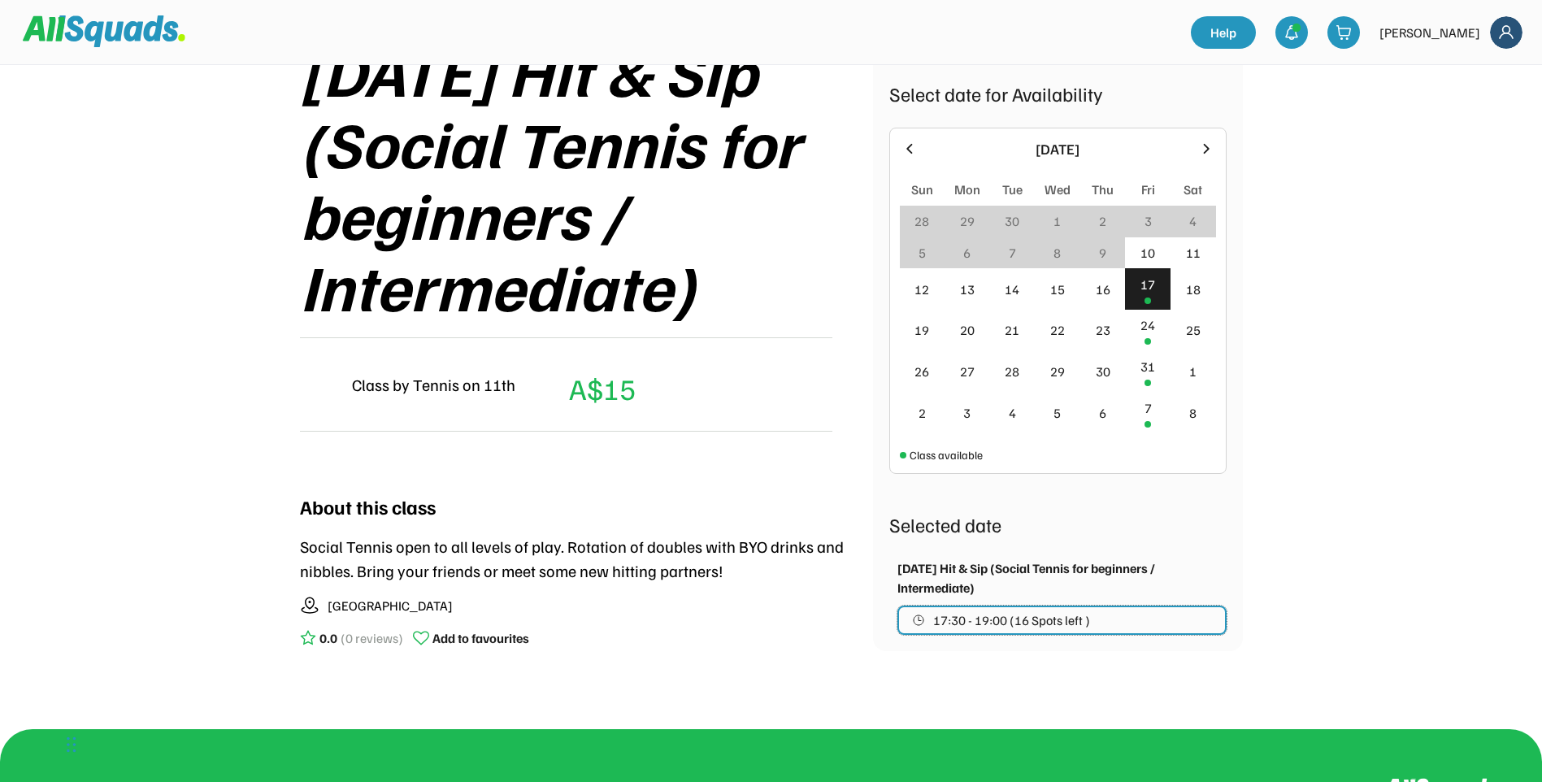
scroll to position [325, 0]
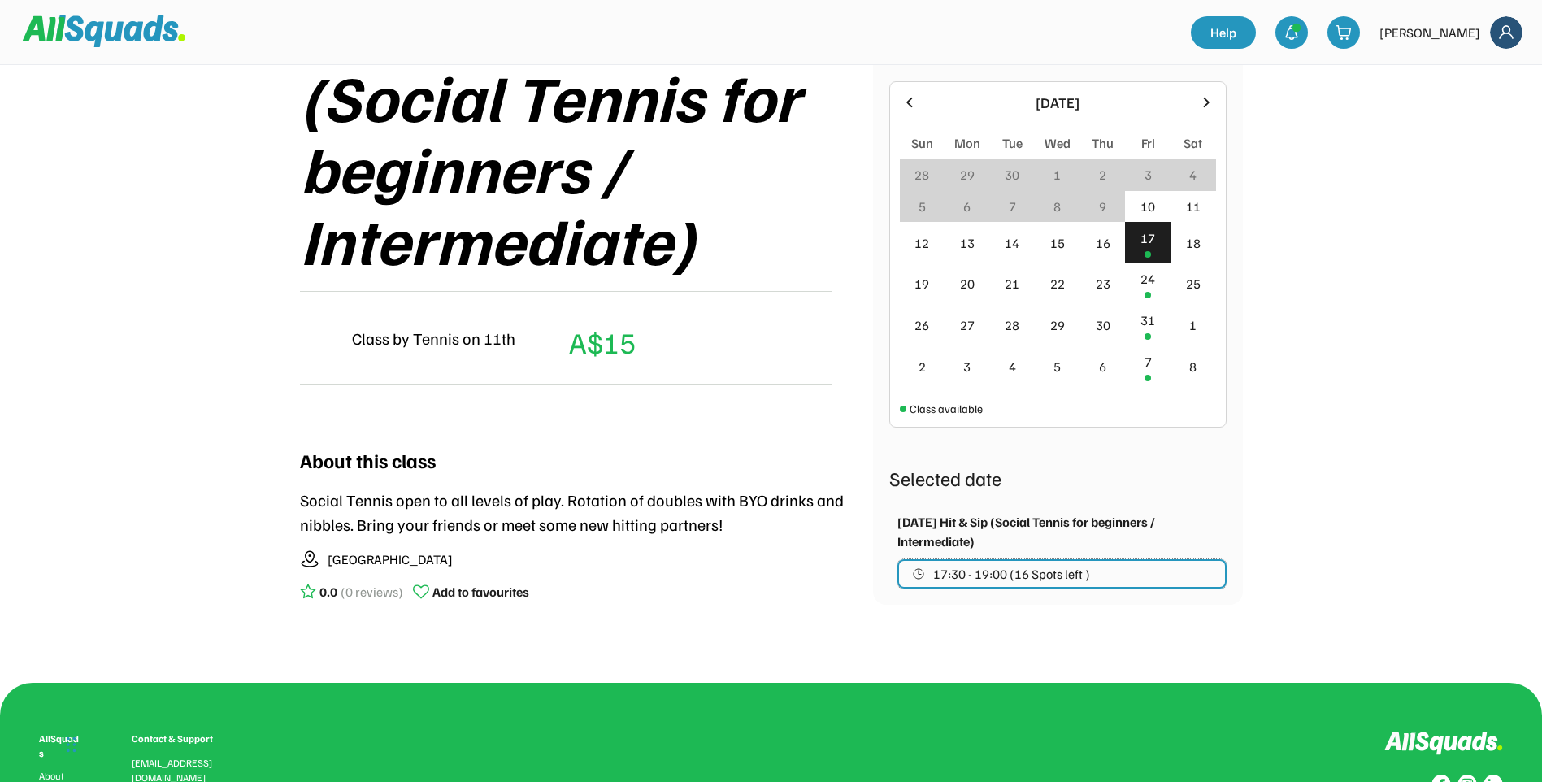
click at [1115, 574] on button "17:30 - 19:00 (16 Spots left )" at bounding box center [1061, 573] width 329 height 29
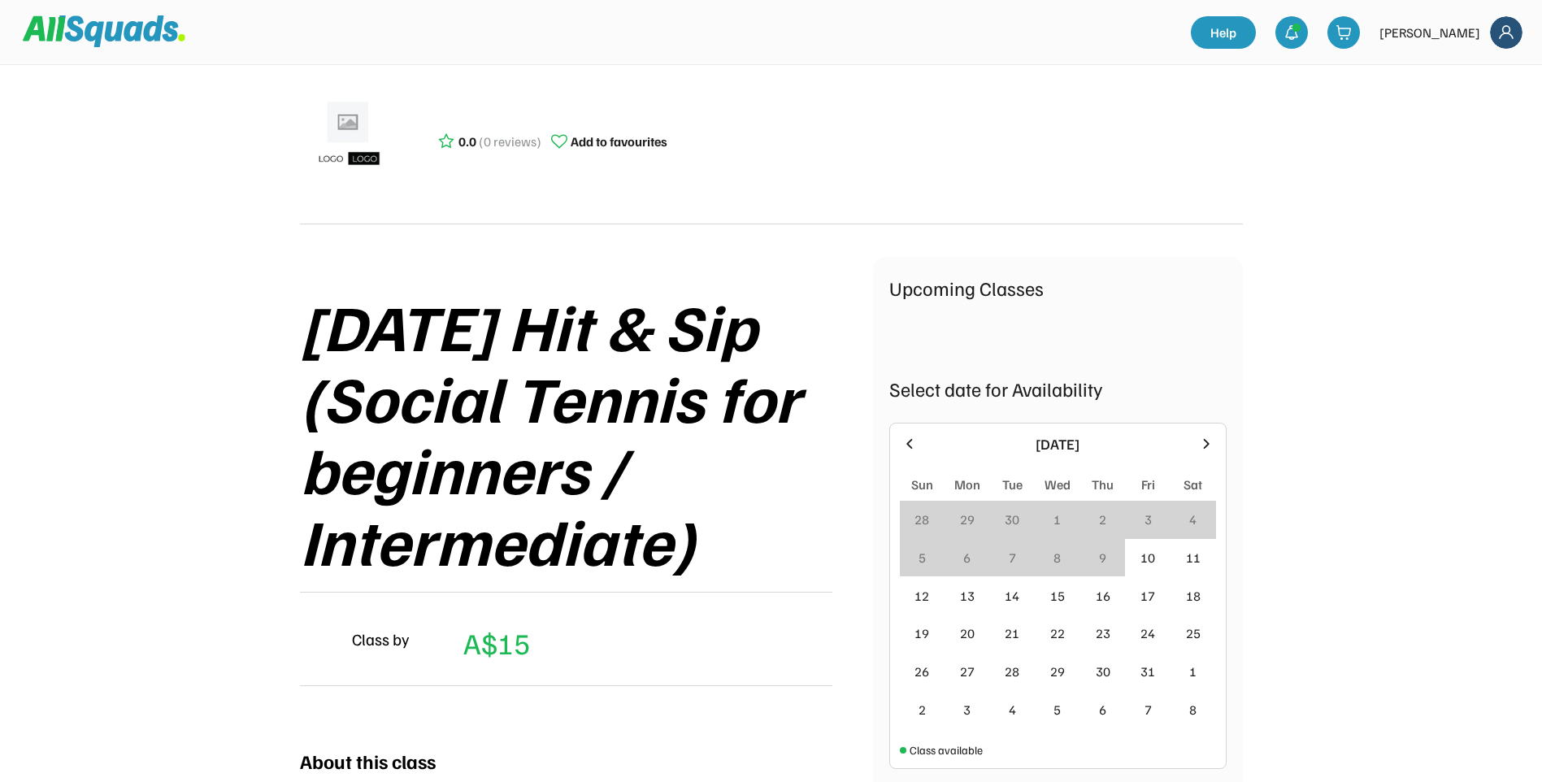
scroll to position [244, 0]
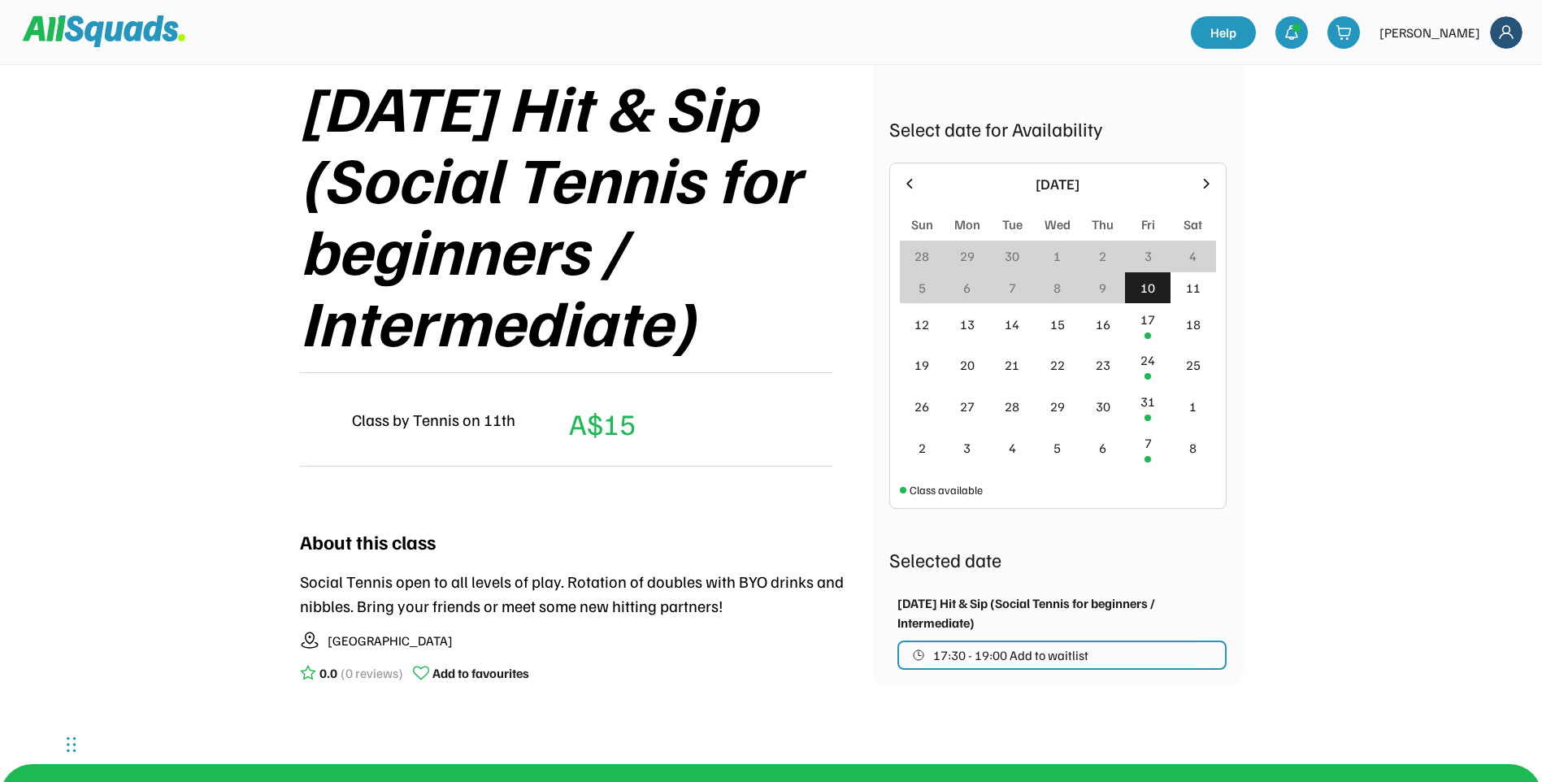
click at [1029, 649] on span "17:30 - 19:00 Add to waitlist" at bounding box center [1010, 655] width 155 height 13
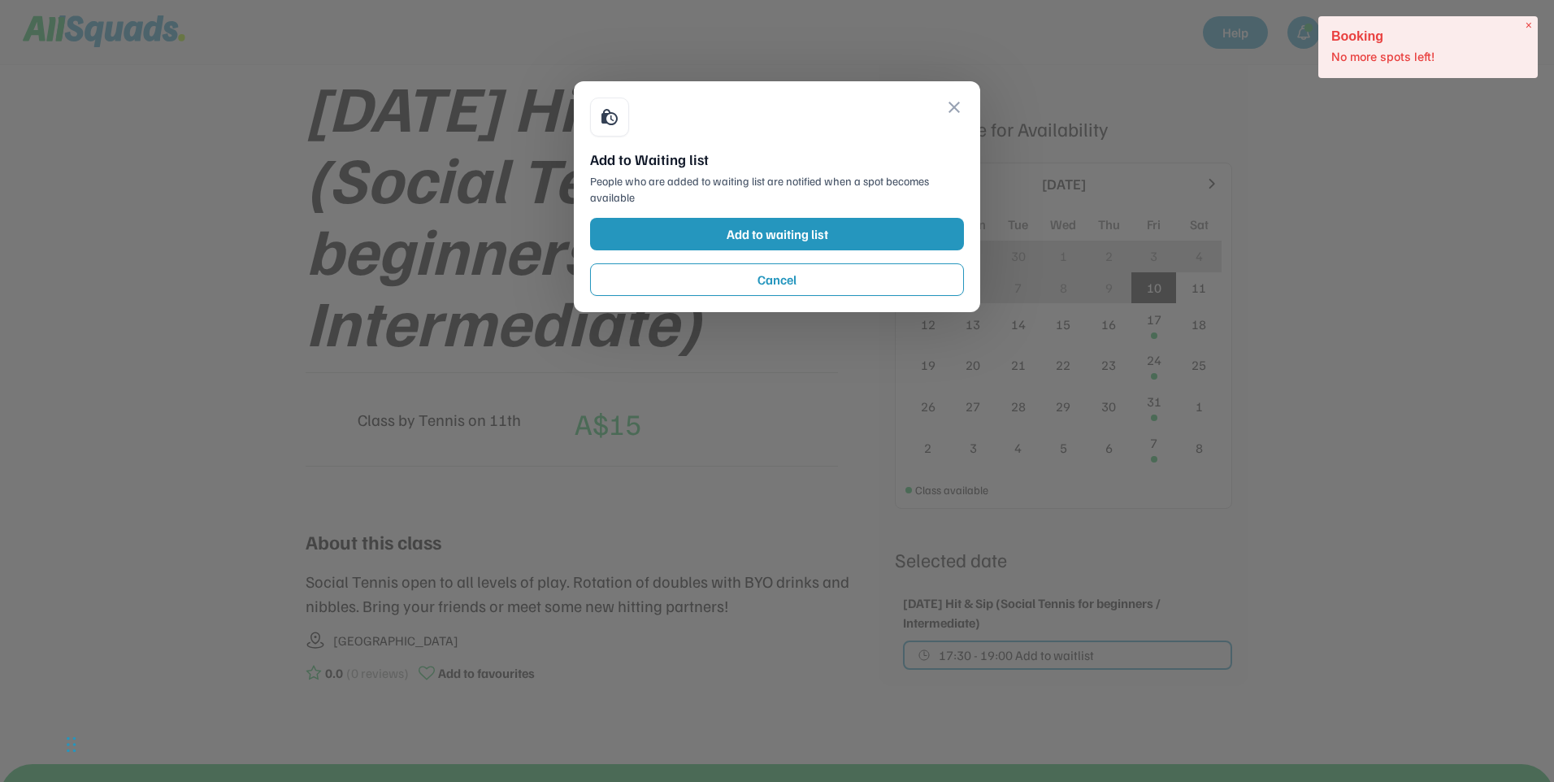
click at [1529, 24] on span "×" at bounding box center [1528, 26] width 7 height 14
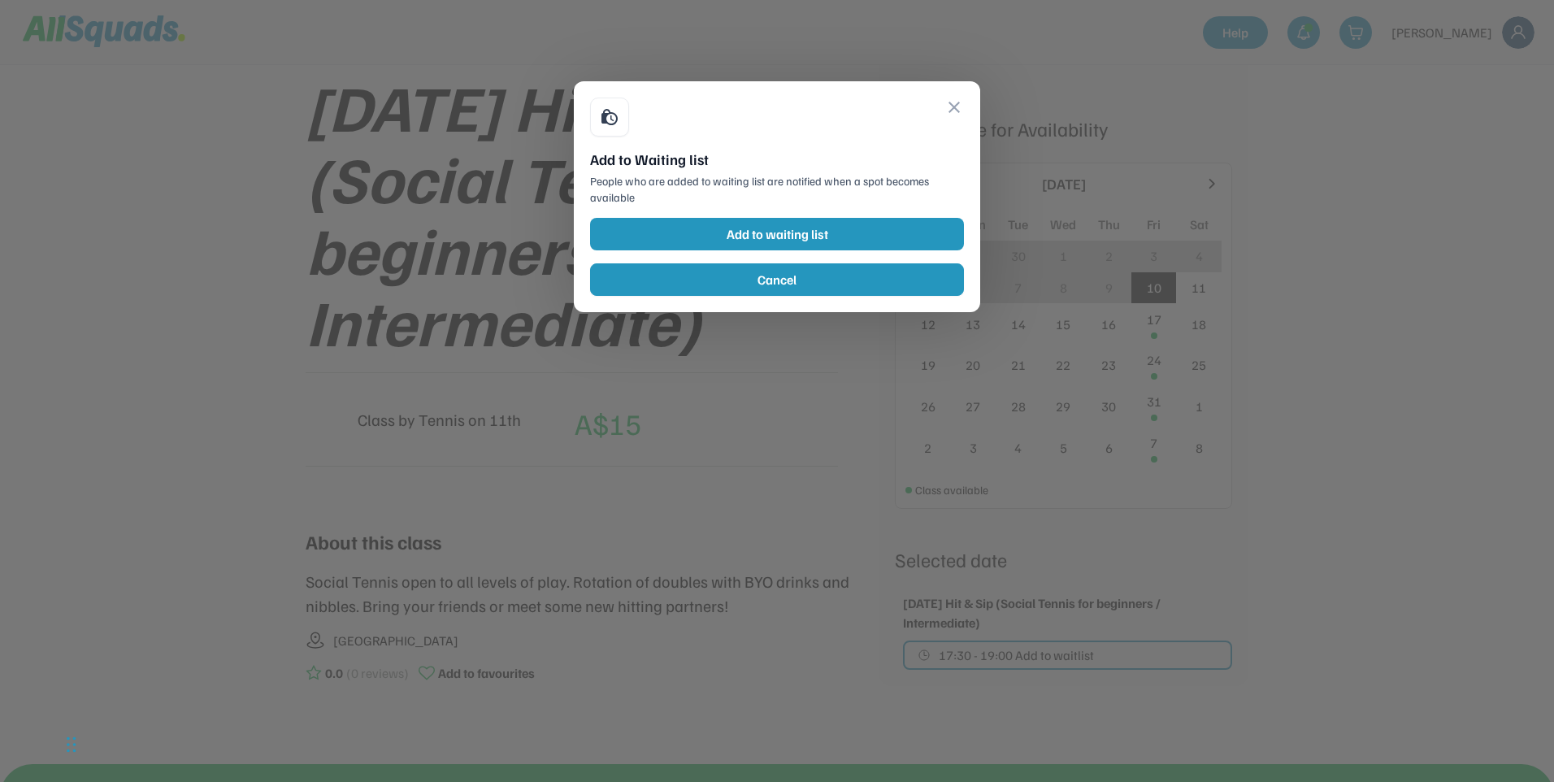
click at [883, 278] on button "Cancel" at bounding box center [777, 279] width 374 height 33
